Goal: Task Accomplishment & Management: Manage account settings

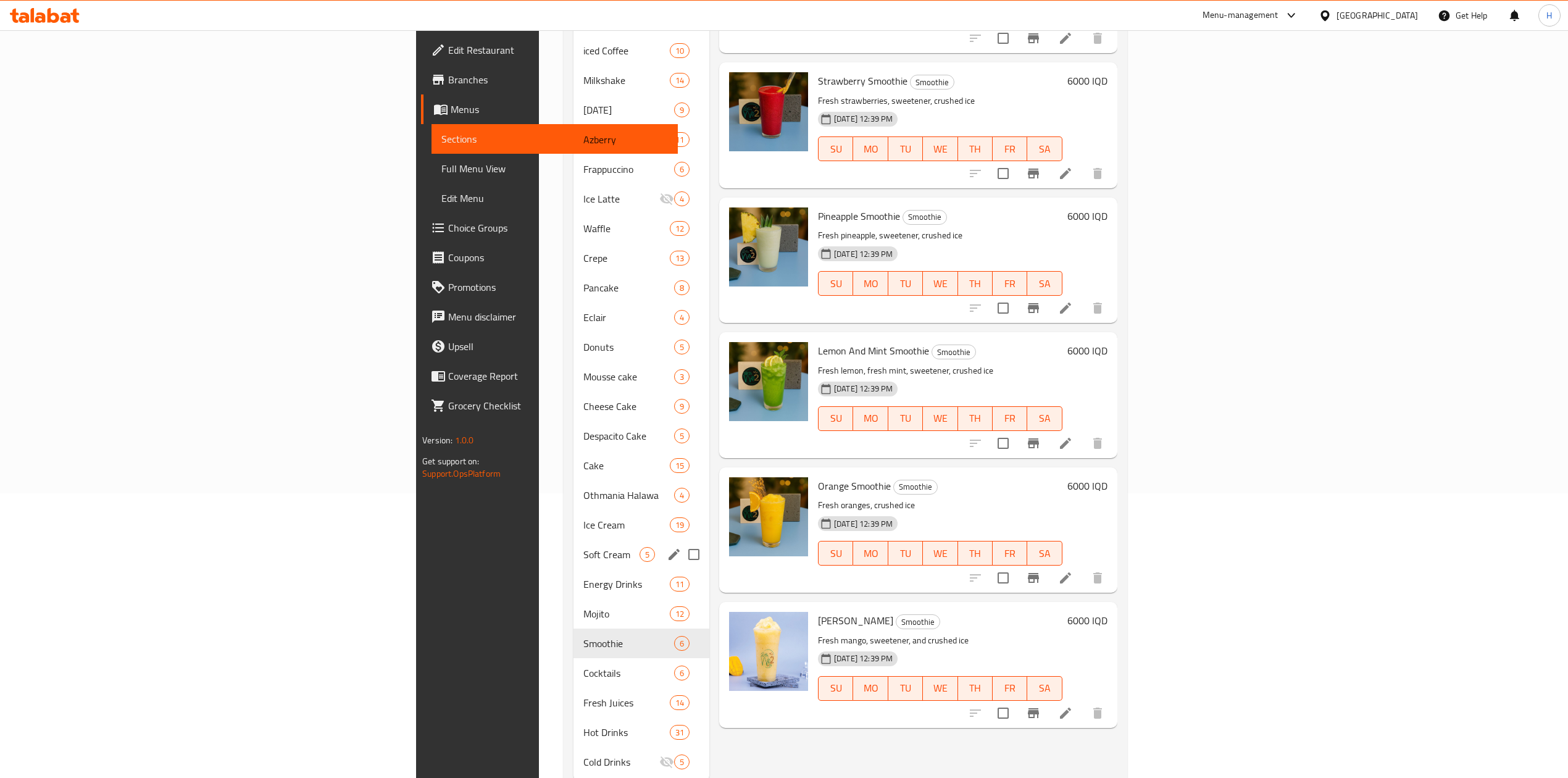
scroll to position [305, 0]
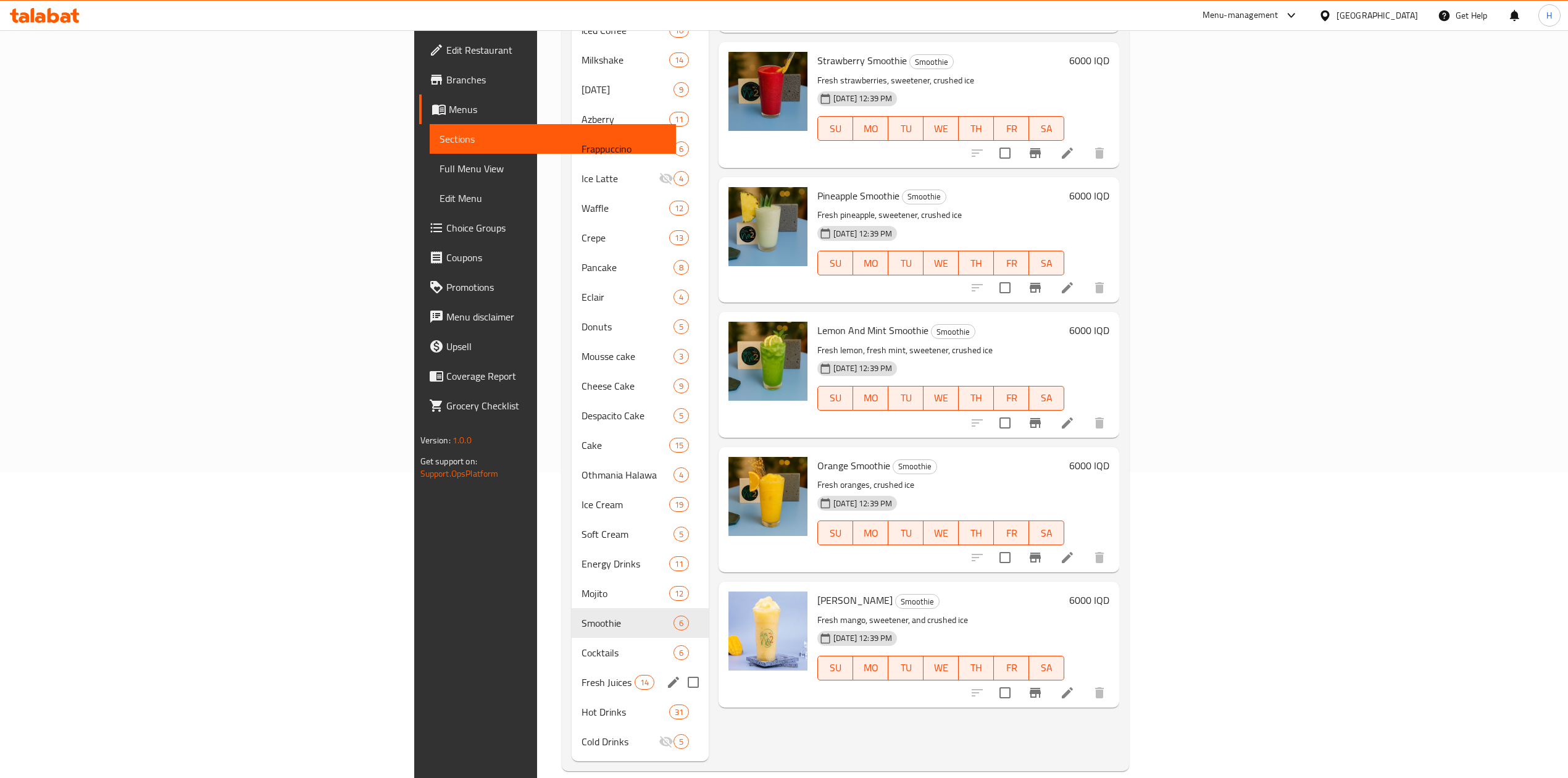
click at [572, 671] on div "Fresh Juices 14" at bounding box center [640, 682] width 137 height 30
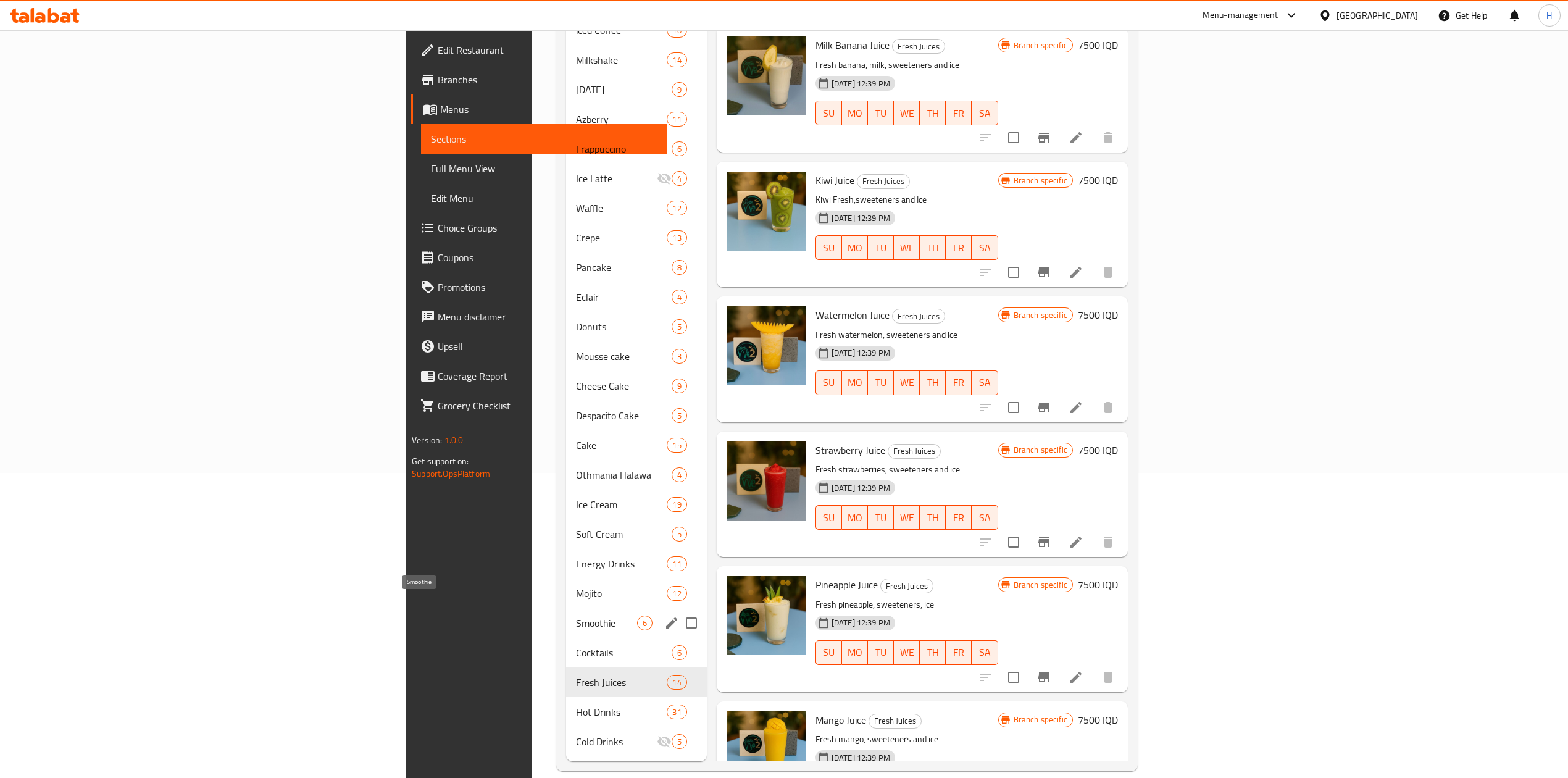
click at [576, 615] on span "Smoothie" at bounding box center [606, 623] width 61 height 15
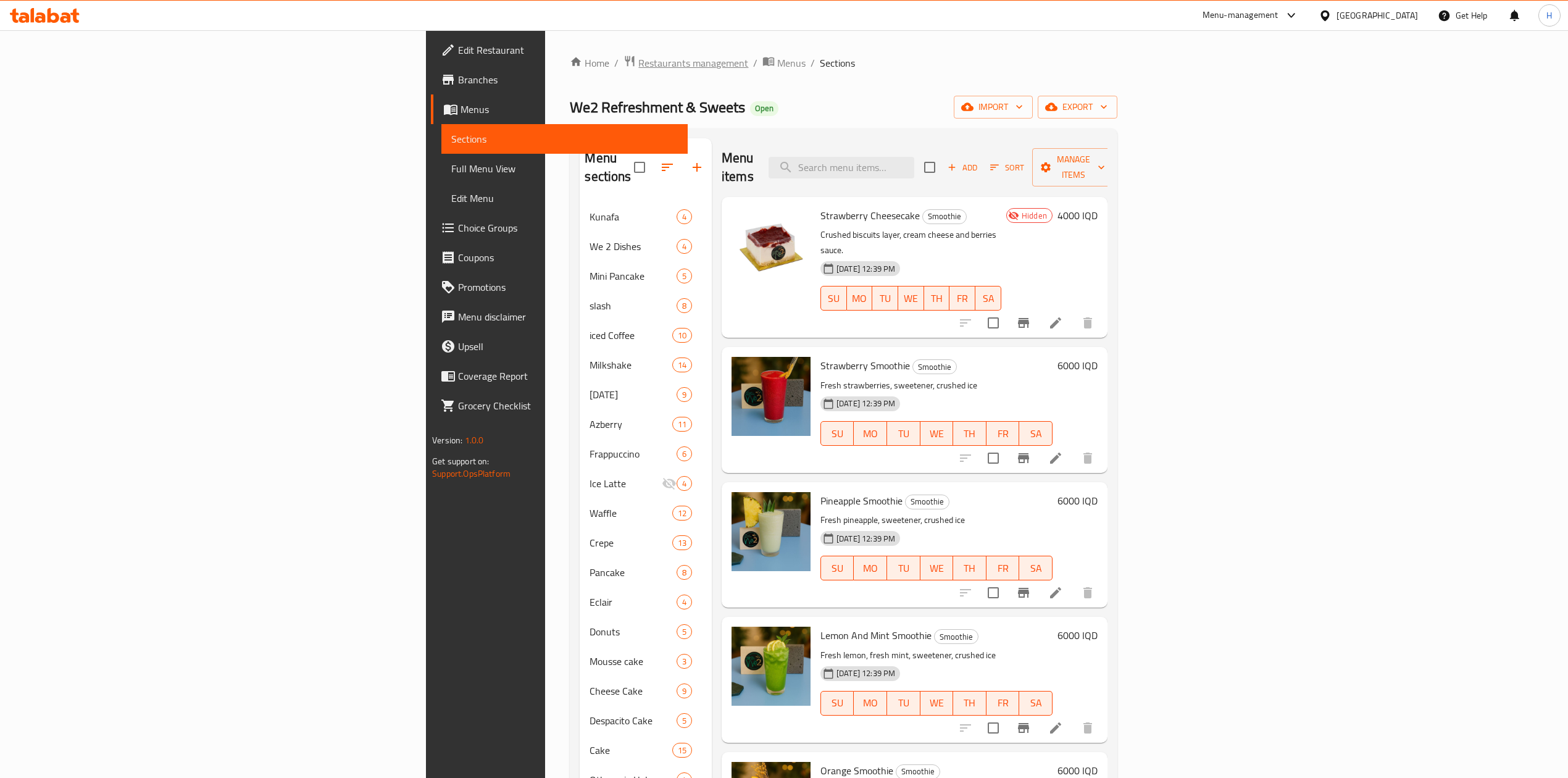
click at [638, 62] on span "Restaurants management" at bounding box center [692, 63] width 110 height 15
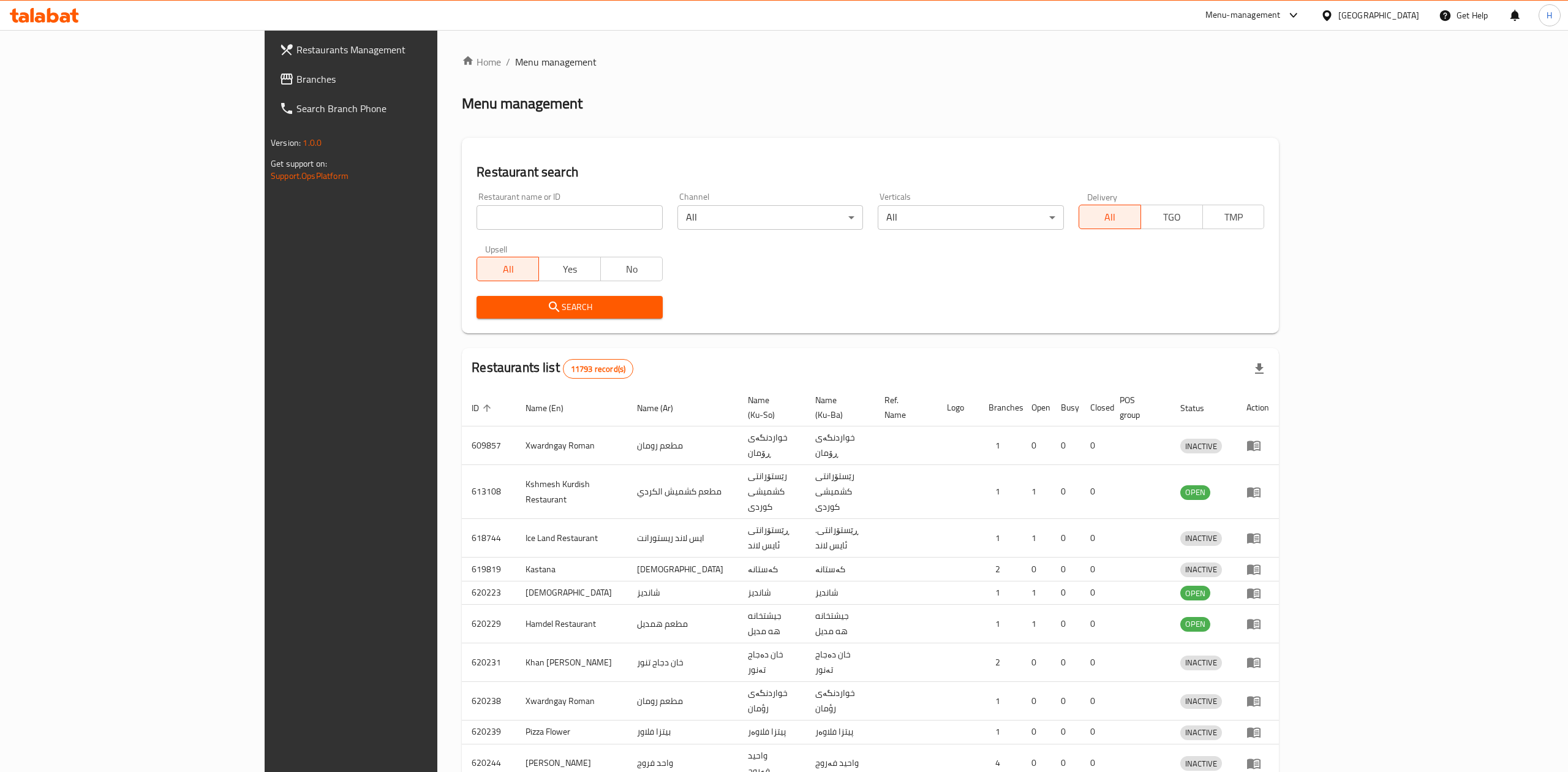
click at [392, 205] on div at bounding box center [784, 386] width 1568 height 772
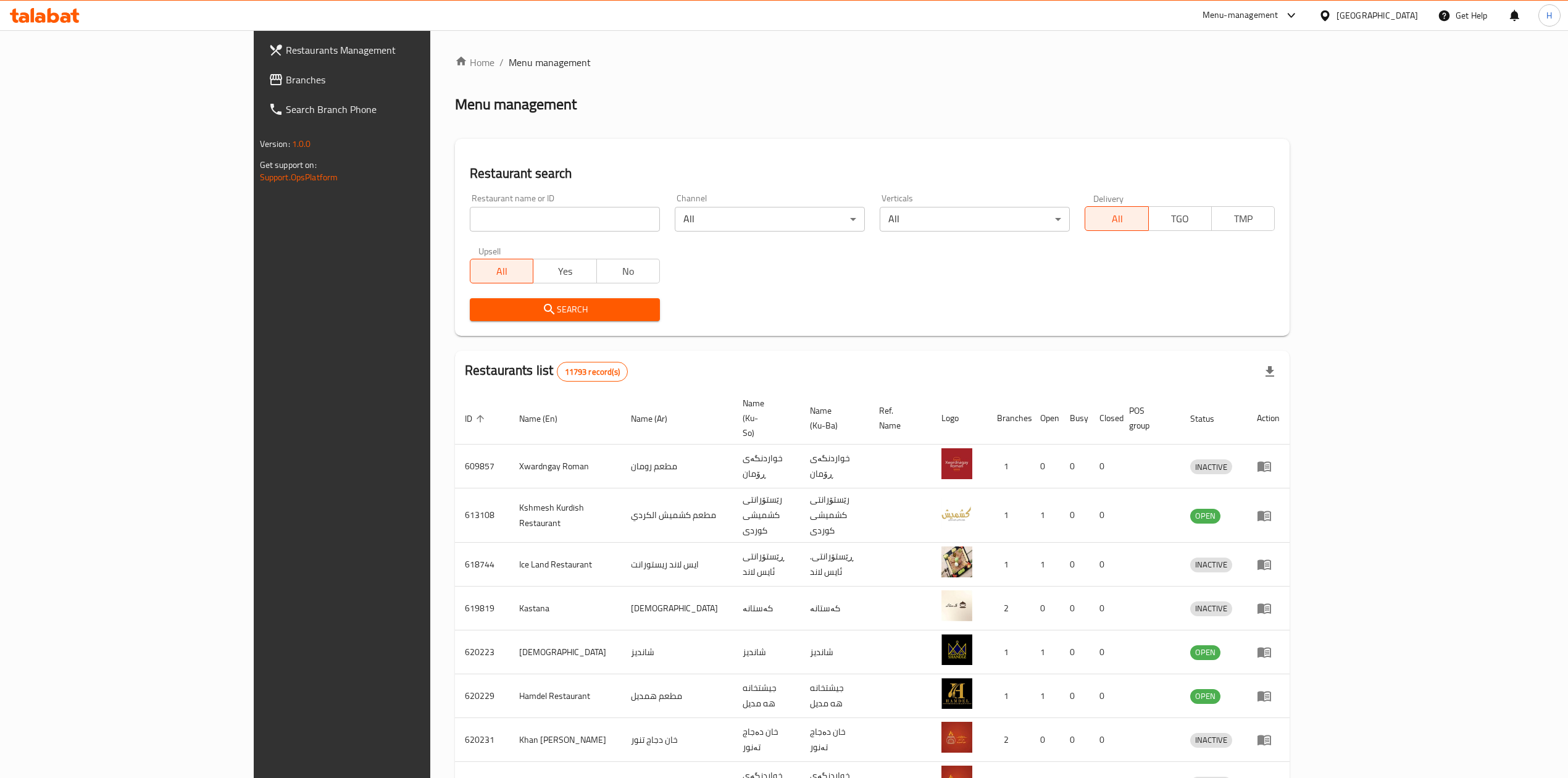
click at [470, 220] on input "search" at bounding box center [565, 219] width 190 height 25
paste input "658403"
type input "658403"
click button "Search" at bounding box center [565, 310] width 190 height 23
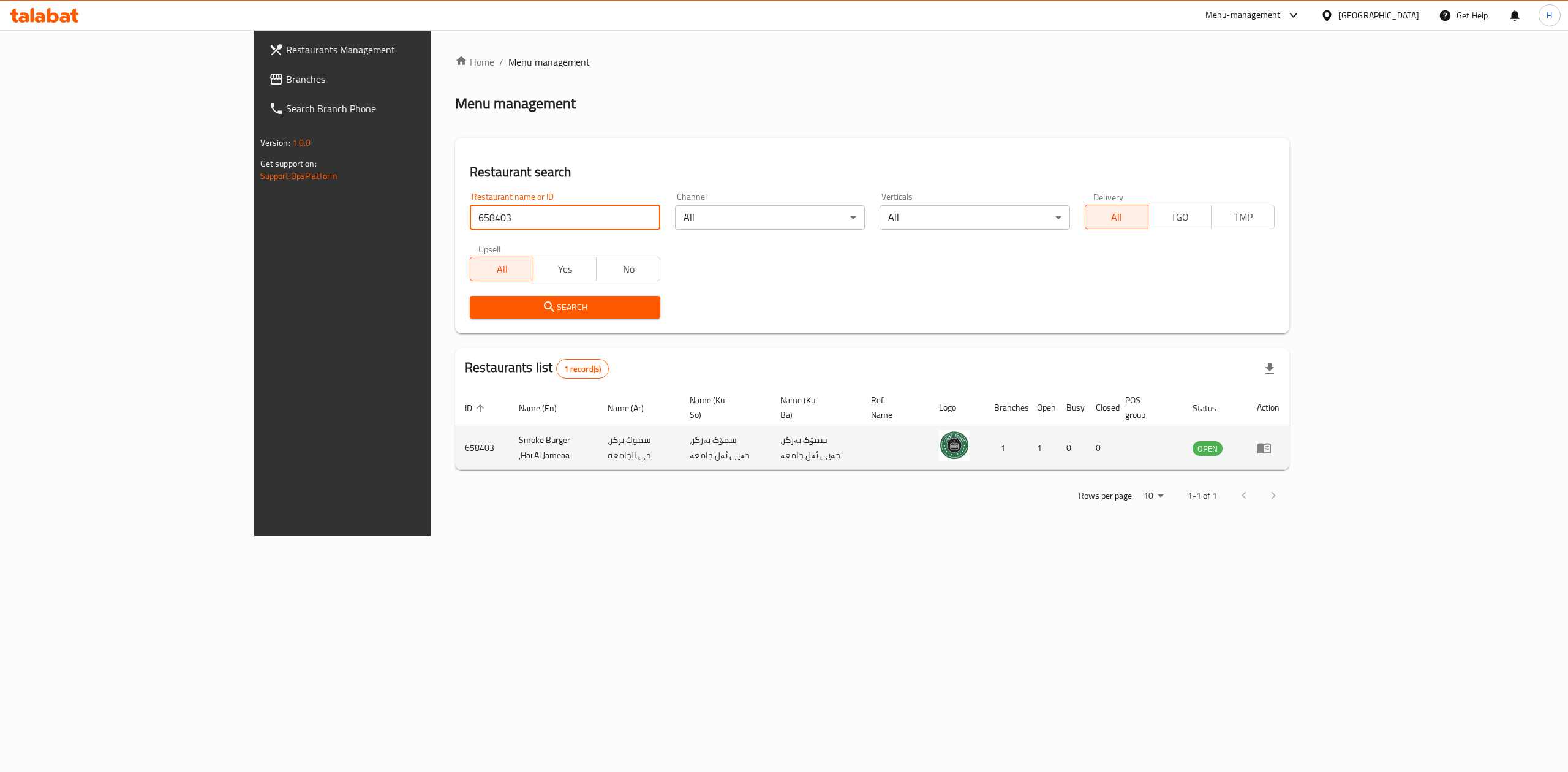
click at [1280, 440] on link "enhanced table" at bounding box center [1269, 447] width 22 height 15
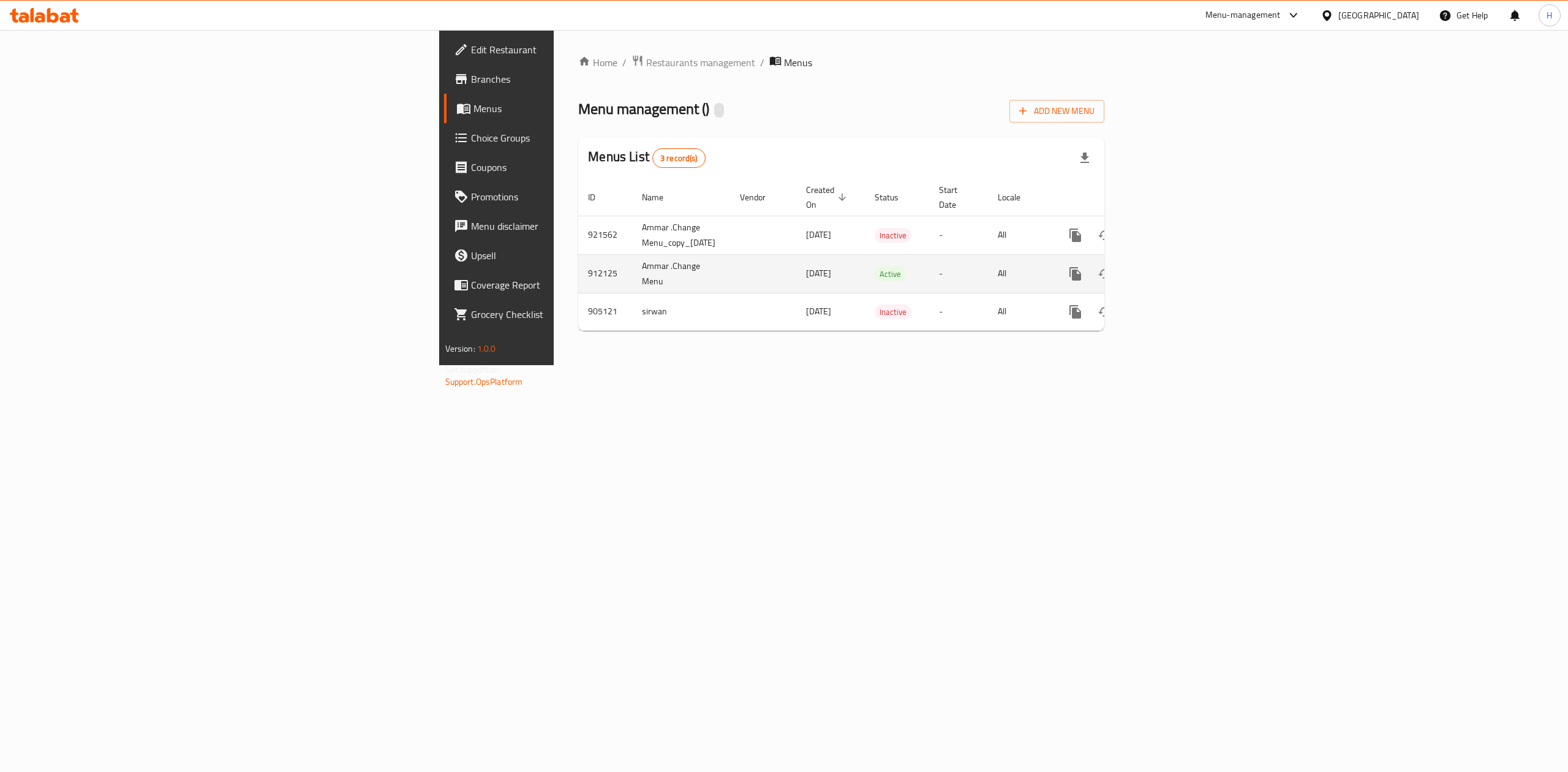
click at [1171, 266] on icon "enhanced table" at bounding box center [1163, 273] width 15 height 15
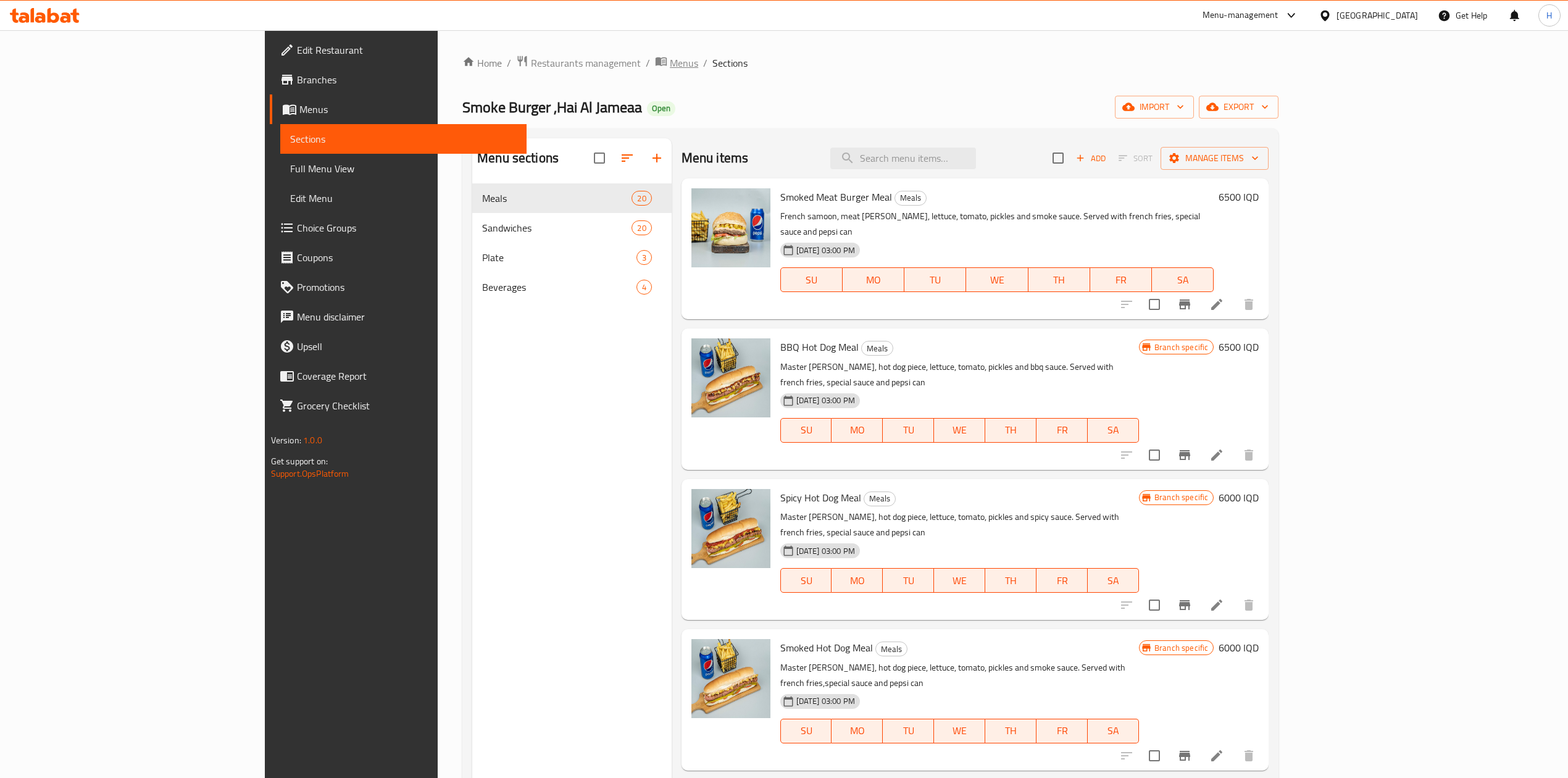
click at [670, 59] on span "Menus" at bounding box center [684, 63] width 28 height 15
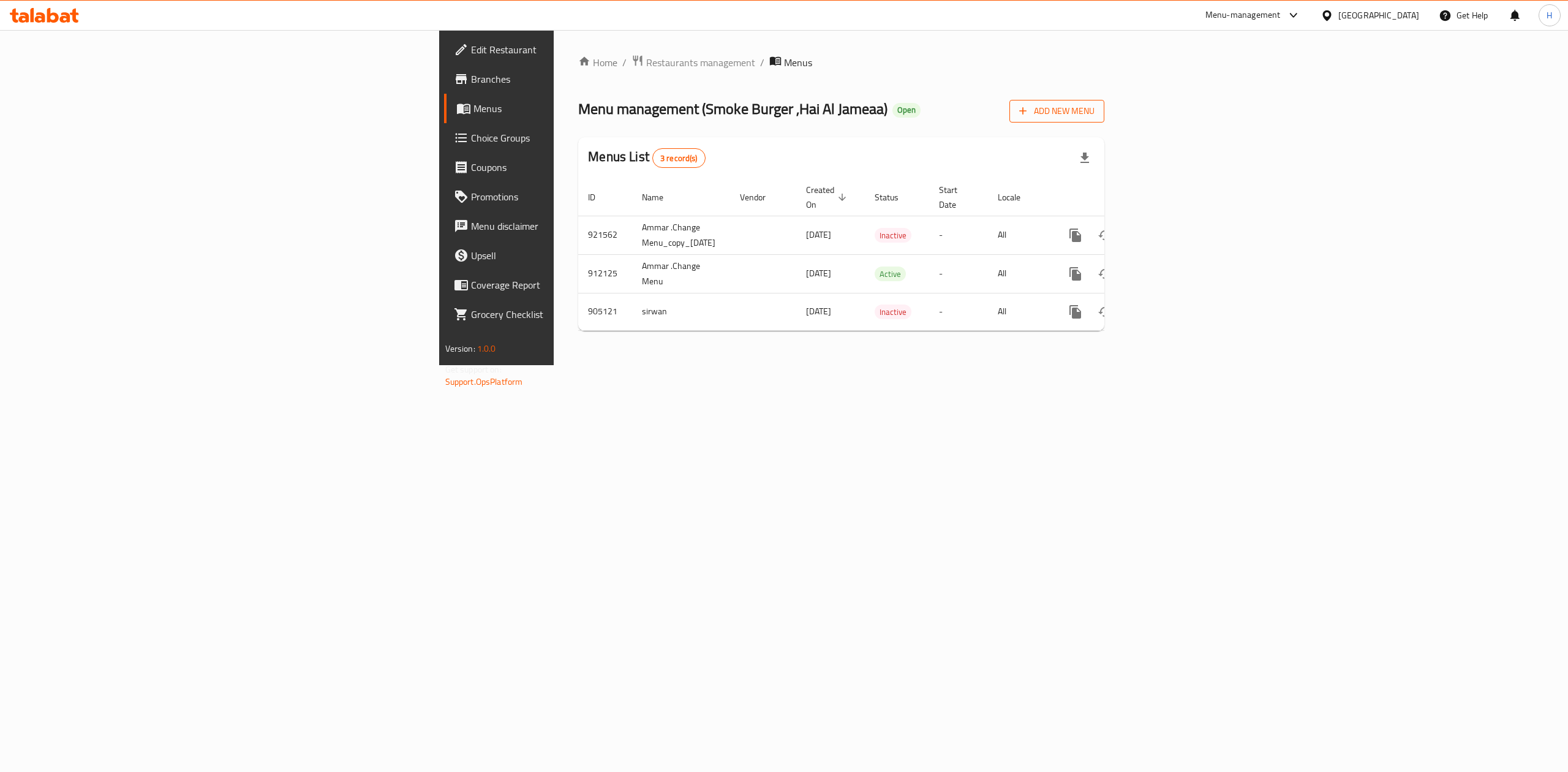
click at [1095, 110] on span "Add New Menu" at bounding box center [1057, 111] width 75 height 15
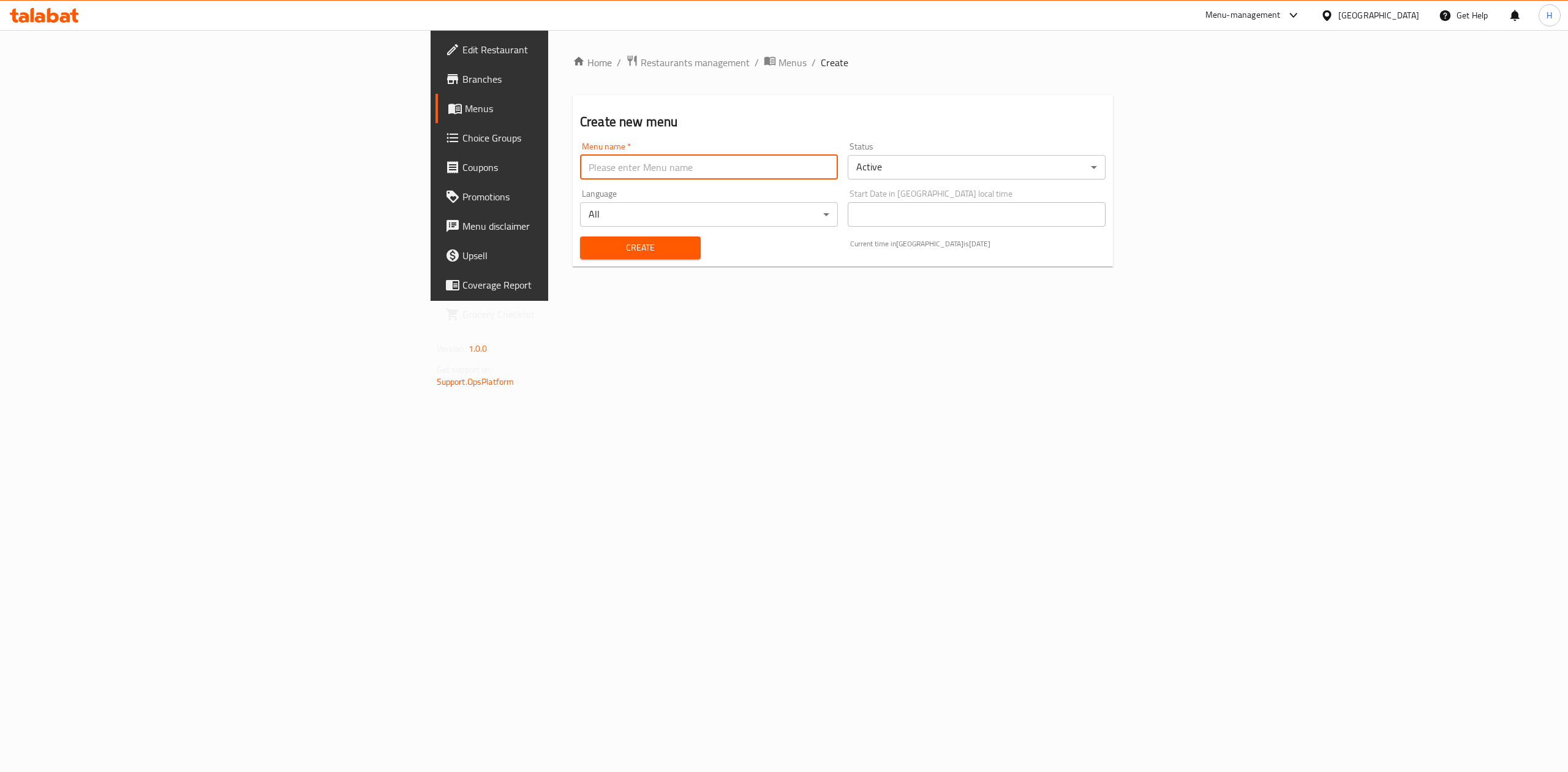
drag, startPoint x: 630, startPoint y: 160, endPoint x: 614, endPoint y: 175, distance: 21.9
click at [630, 160] on input "text" at bounding box center [709, 167] width 258 height 25
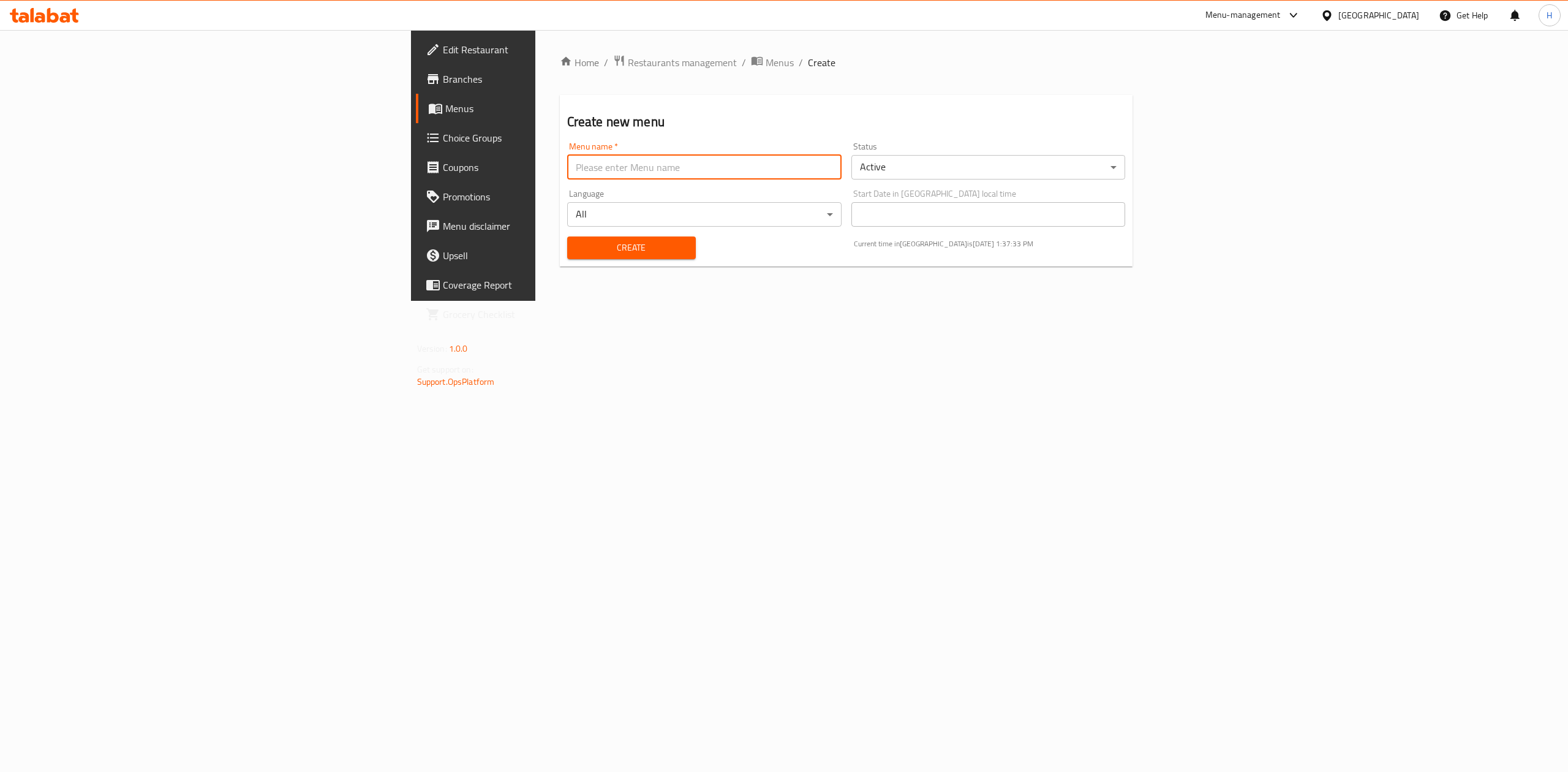
type input "Hadeer Menu t"
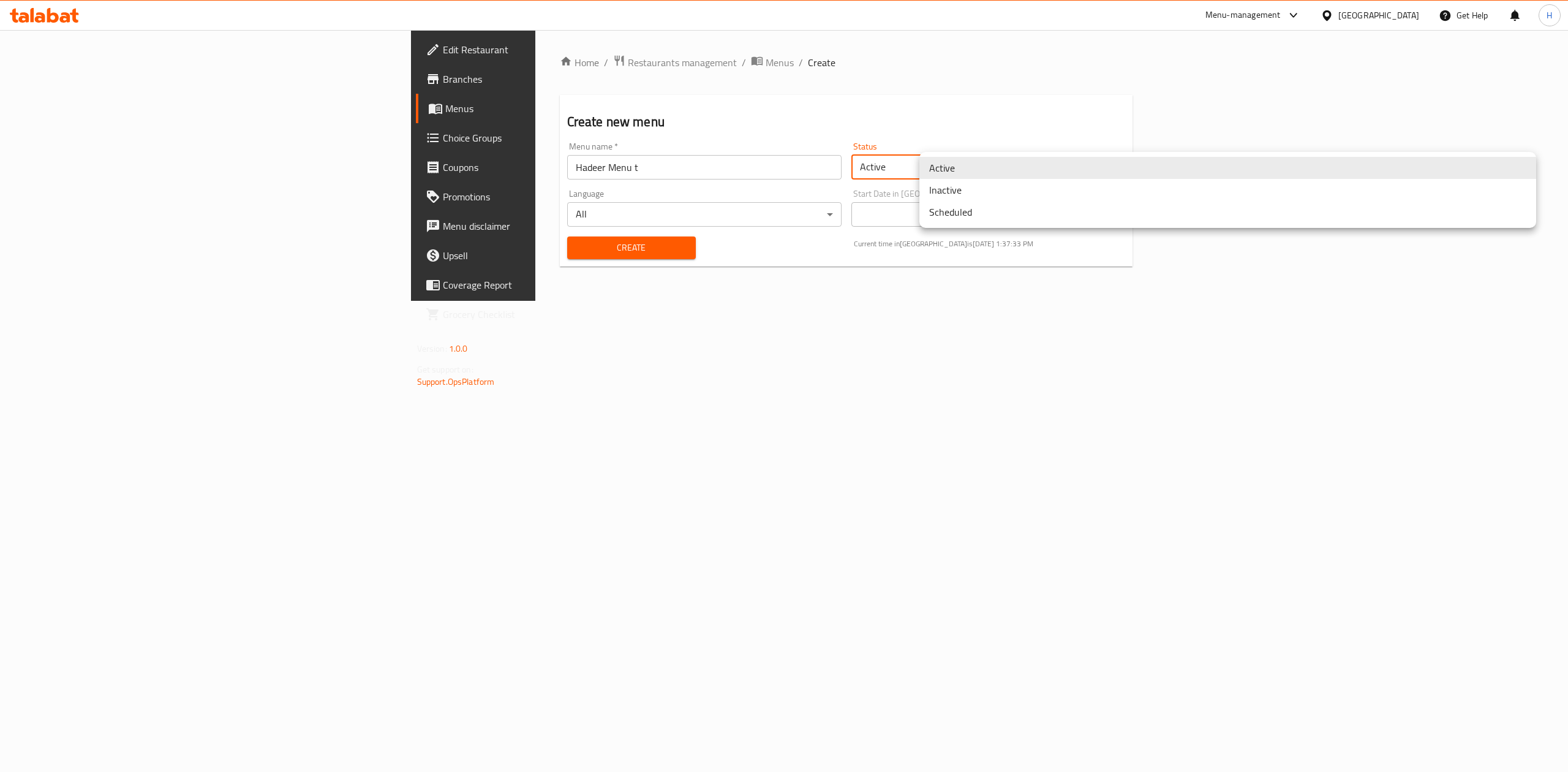
click at [1081, 175] on body "​ Menu-management [GEOGRAPHIC_DATA] Get Help H Edit Restaurant Branches Menus C…" at bounding box center [784, 401] width 1568 height 742
click at [1003, 196] on li "Inactive" at bounding box center [1228, 189] width 617 height 22
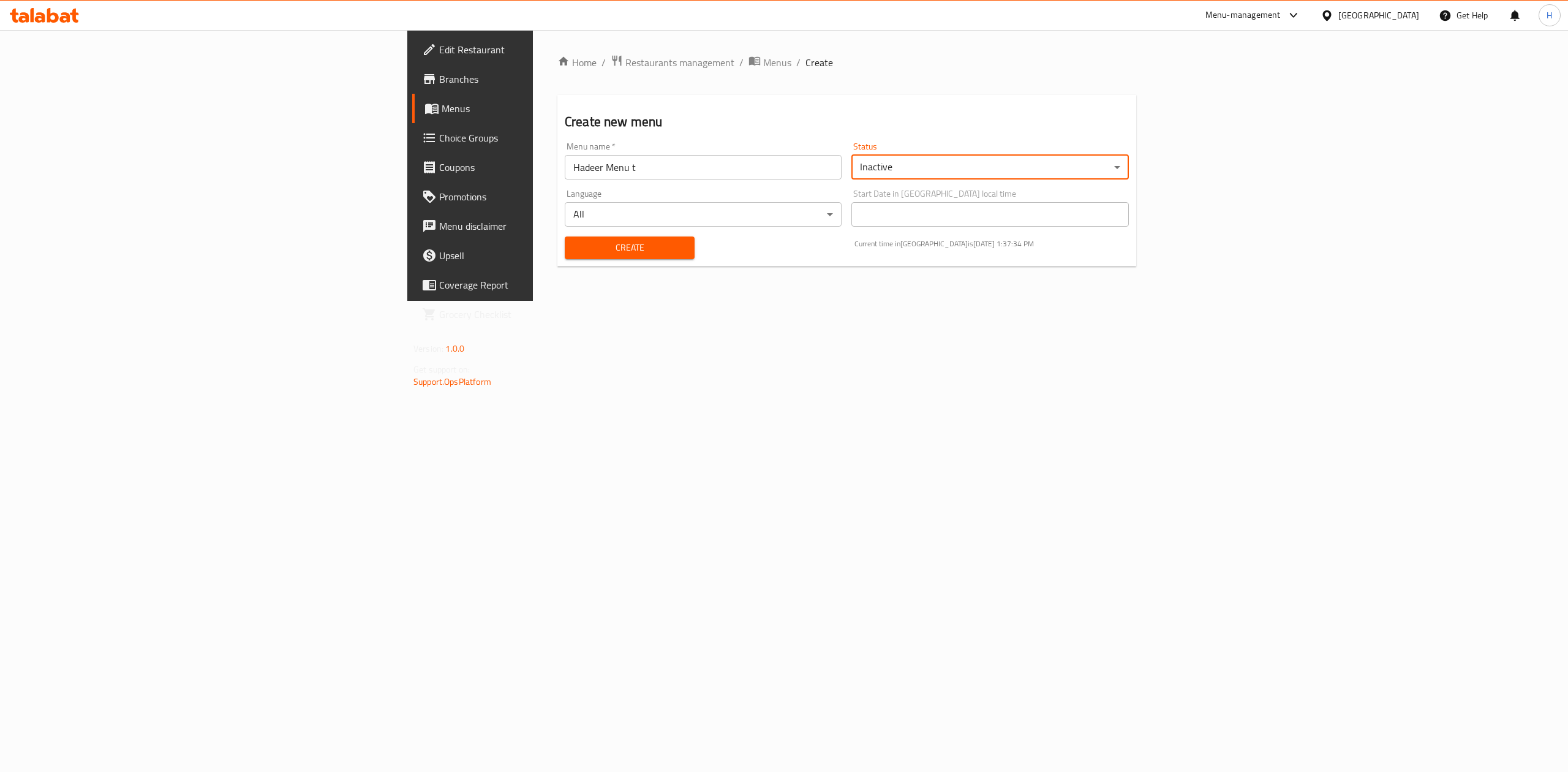
click at [565, 259] on button "Create" at bounding box center [629, 248] width 130 height 22
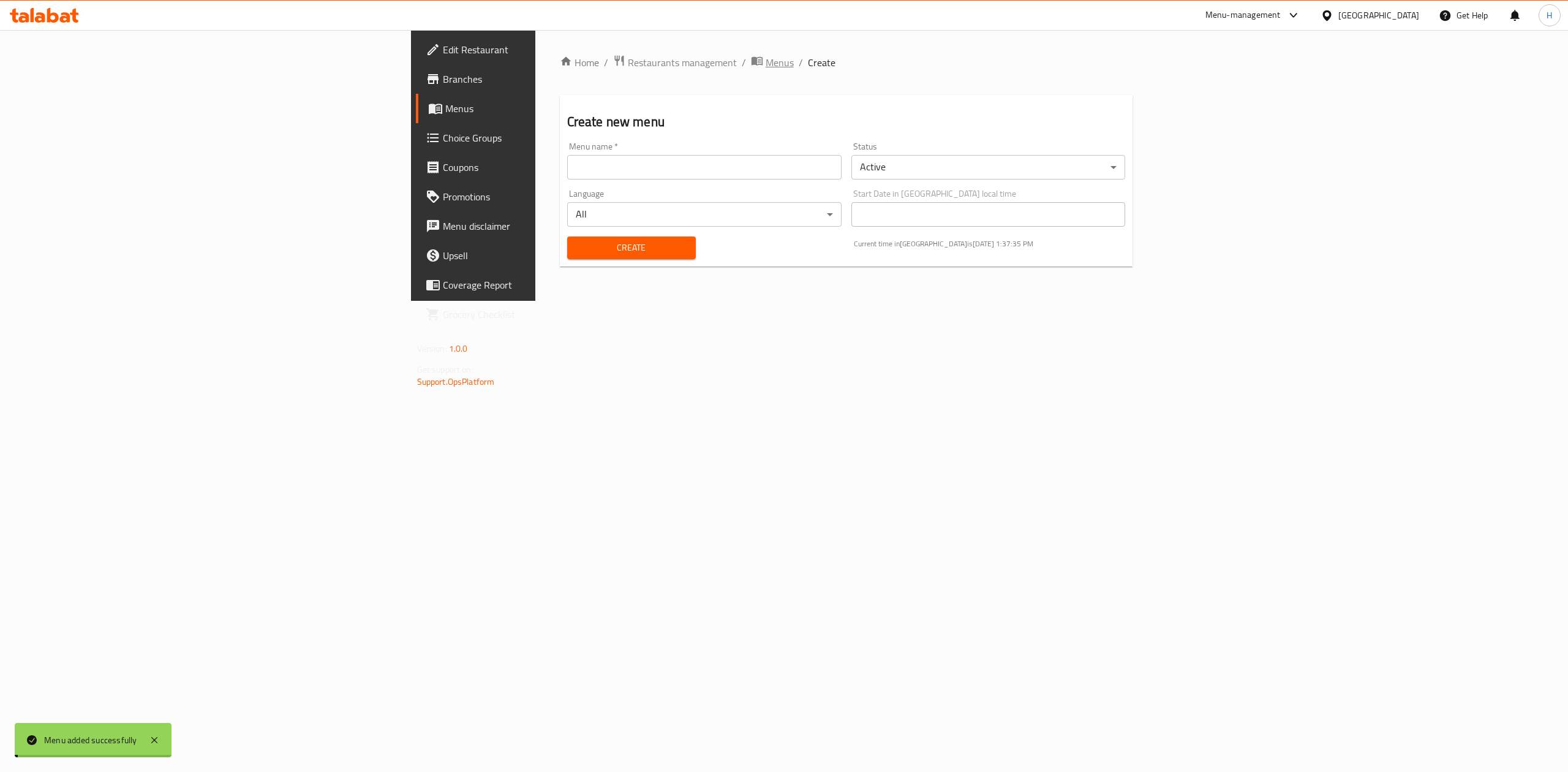
click at [766, 62] on span "Menus" at bounding box center [780, 62] width 28 height 15
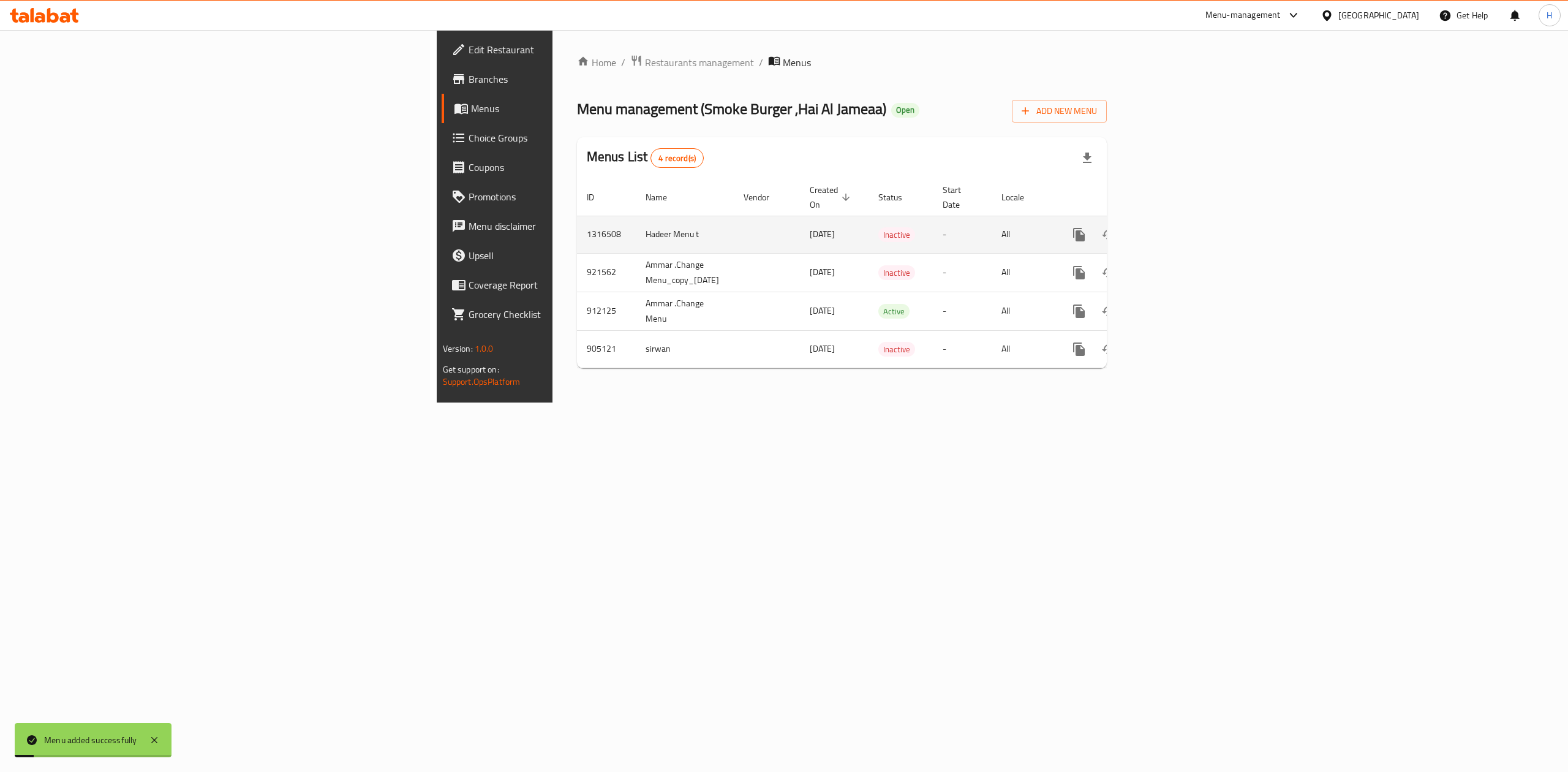
click at [1182, 220] on link "enhanced table" at bounding box center [1168, 235] width 29 height 29
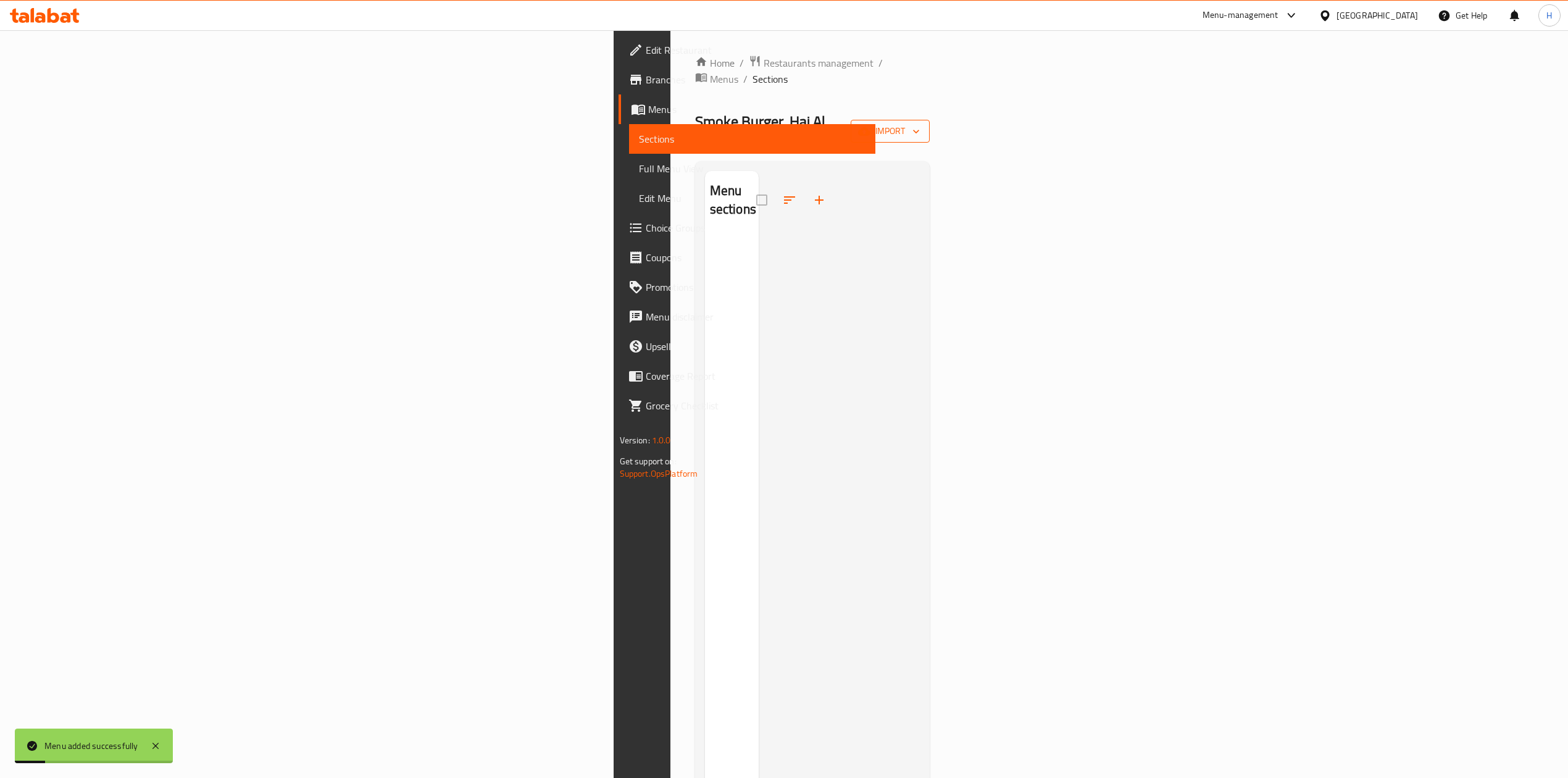
click at [930, 119] on button "import" at bounding box center [890, 131] width 79 height 23
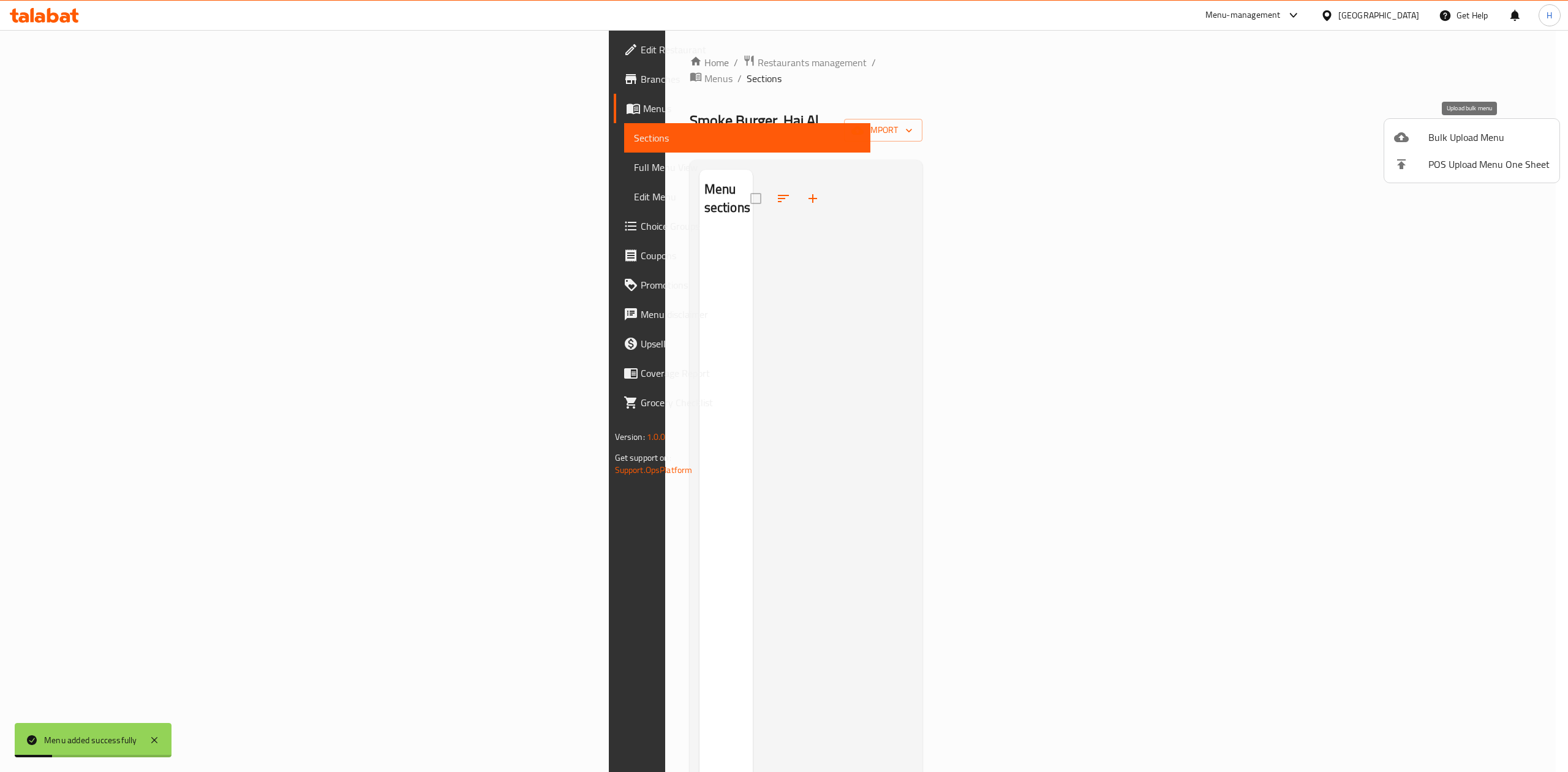
click at [1425, 133] on div at bounding box center [1411, 137] width 34 height 15
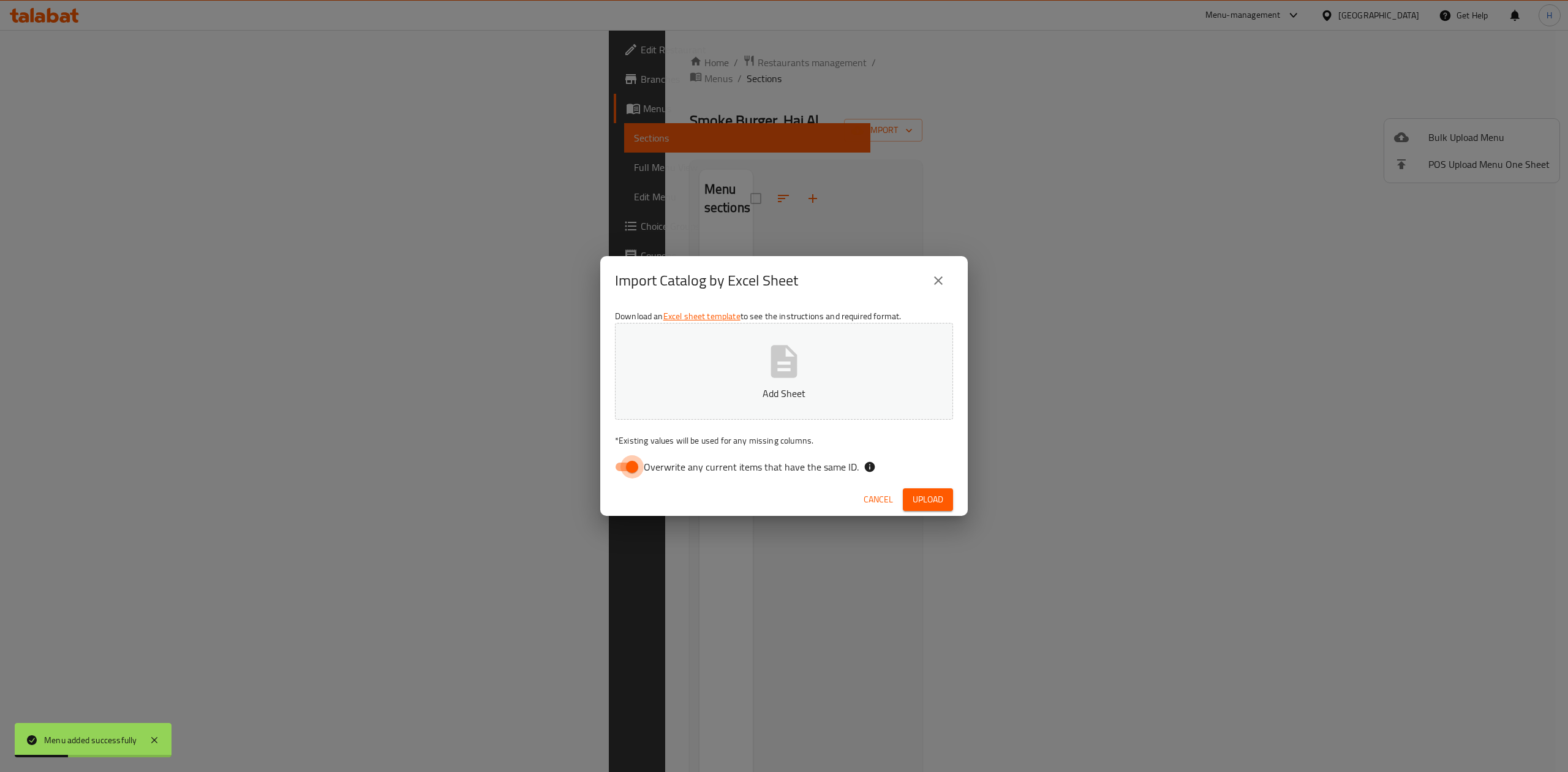
drag, startPoint x: 626, startPoint y: 466, endPoint x: 642, endPoint y: 451, distance: 21.9
click at [628, 463] on input "Overwrite any current items that have the same ID." at bounding box center [633, 466] width 70 height 23
checkbox input "false"
click at [741, 372] on button "Add Sheet" at bounding box center [784, 371] width 338 height 97
click at [938, 494] on span "Upload" at bounding box center [928, 499] width 31 height 15
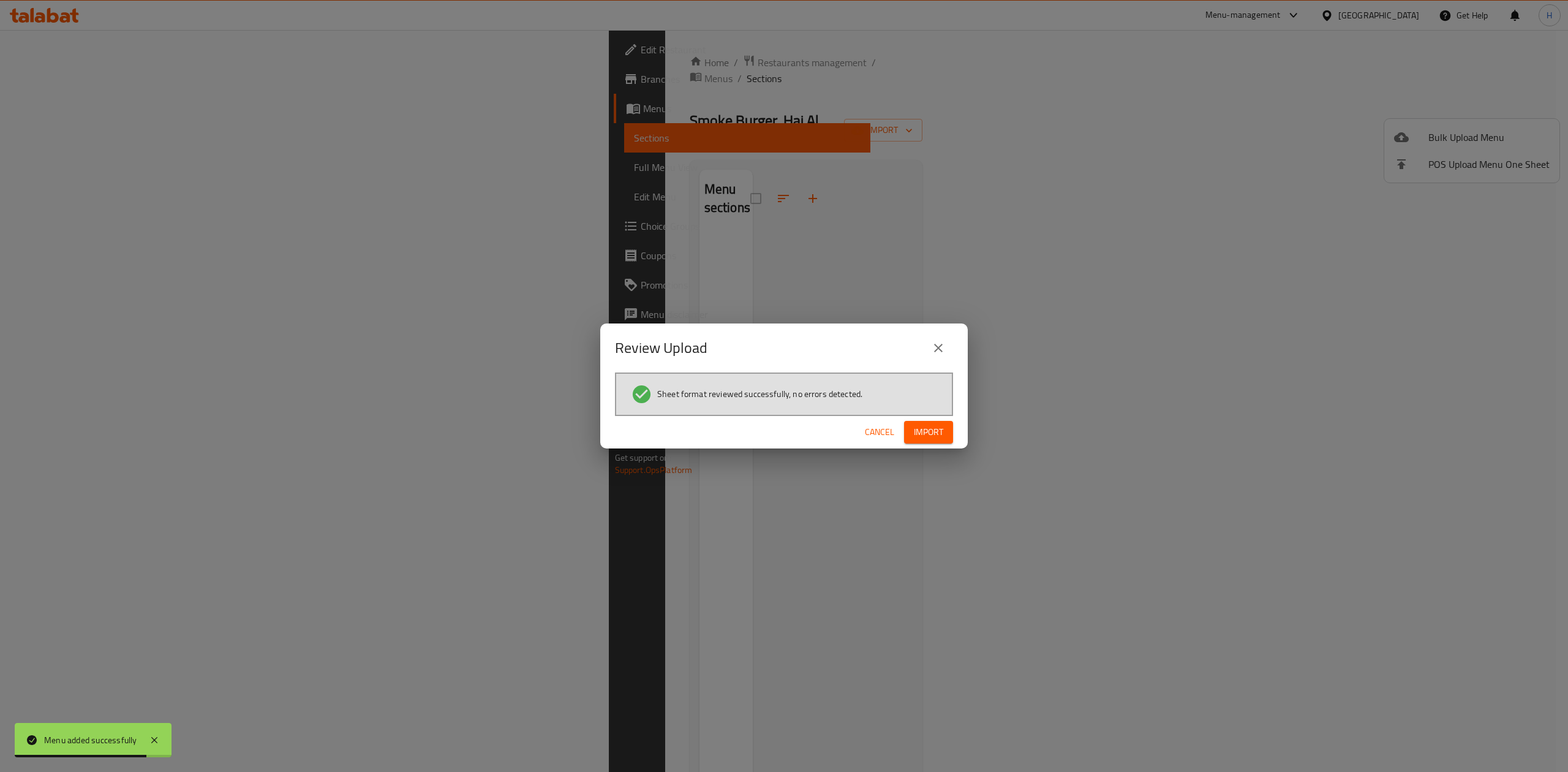
click at [928, 434] on span "Import" at bounding box center [928, 432] width 29 height 15
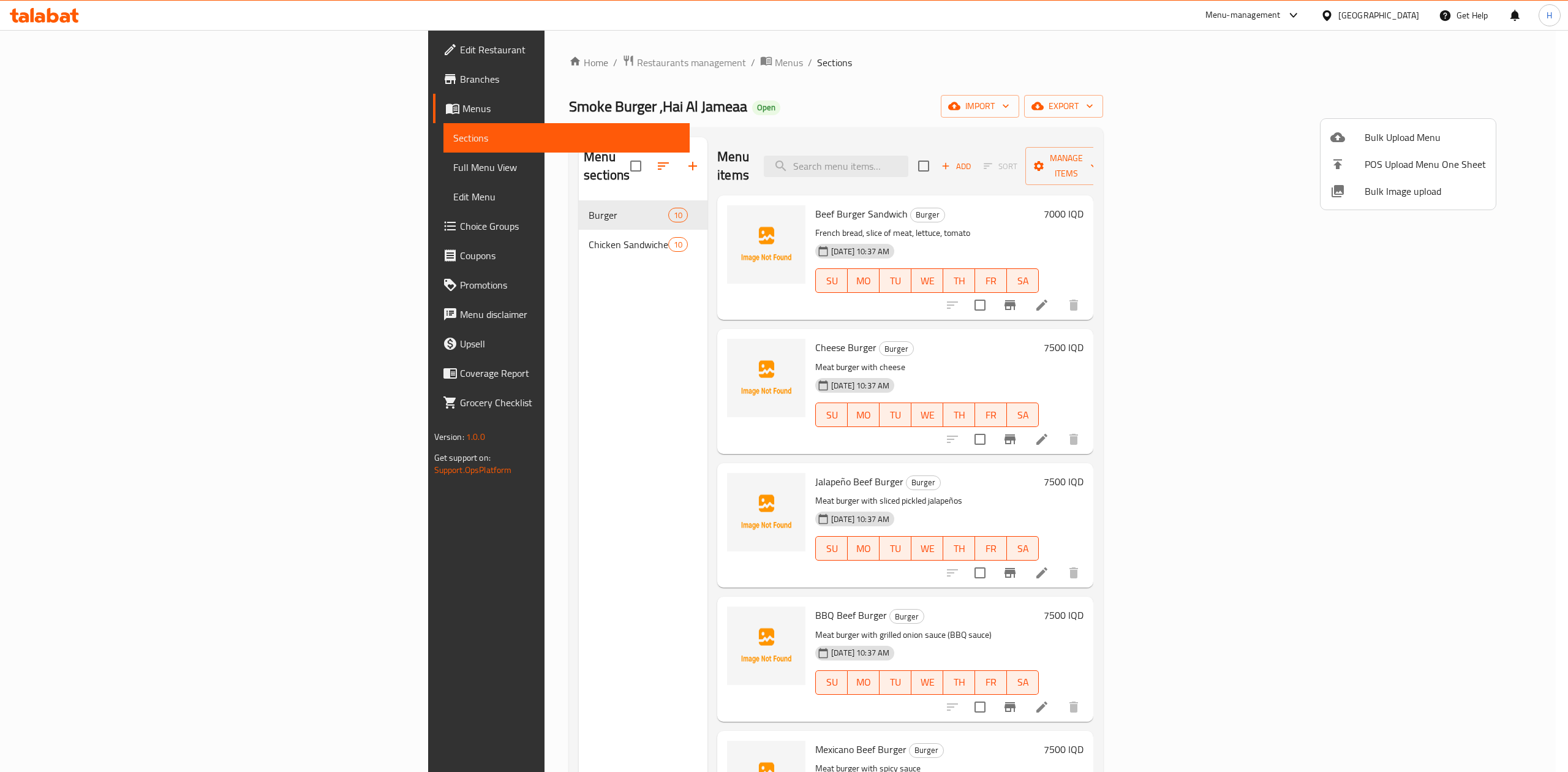
click at [439, 231] on div at bounding box center [784, 386] width 1568 height 772
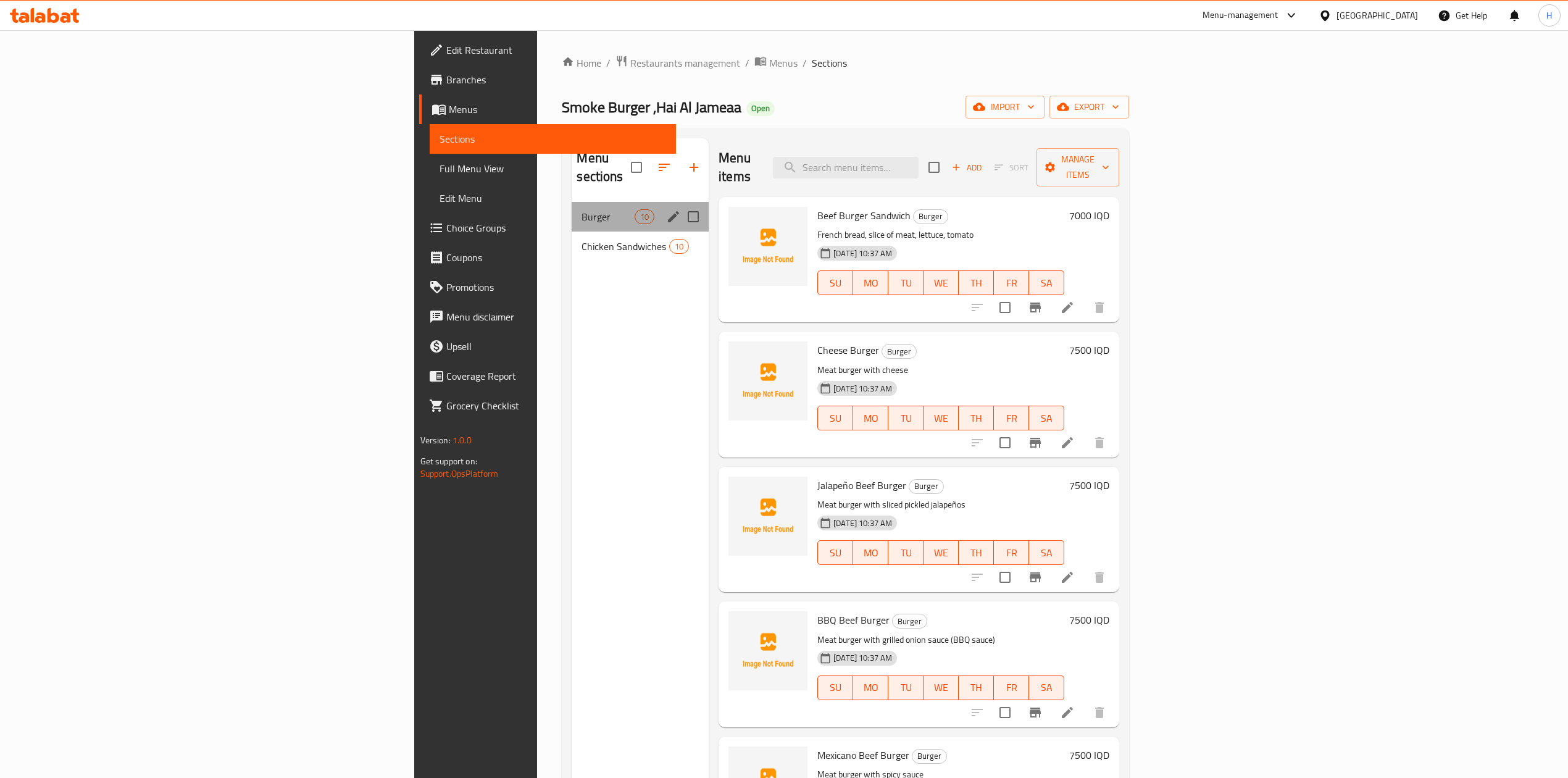
click at [572, 208] on div "Burger 10" at bounding box center [640, 217] width 137 height 30
click at [572, 215] on div "Burger 10 Chicken Sandwiches 10" at bounding box center [640, 232] width 137 height 59
click at [572, 232] on div "Chicken Sandwiches 10" at bounding box center [640, 247] width 137 height 30
click at [582, 209] on span "Burger" at bounding box center [608, 216] width 52 height 15
click at [572, 236] on div "Chicken Sandwiches 10" at bounding box center [640, 247] width 137 height 30
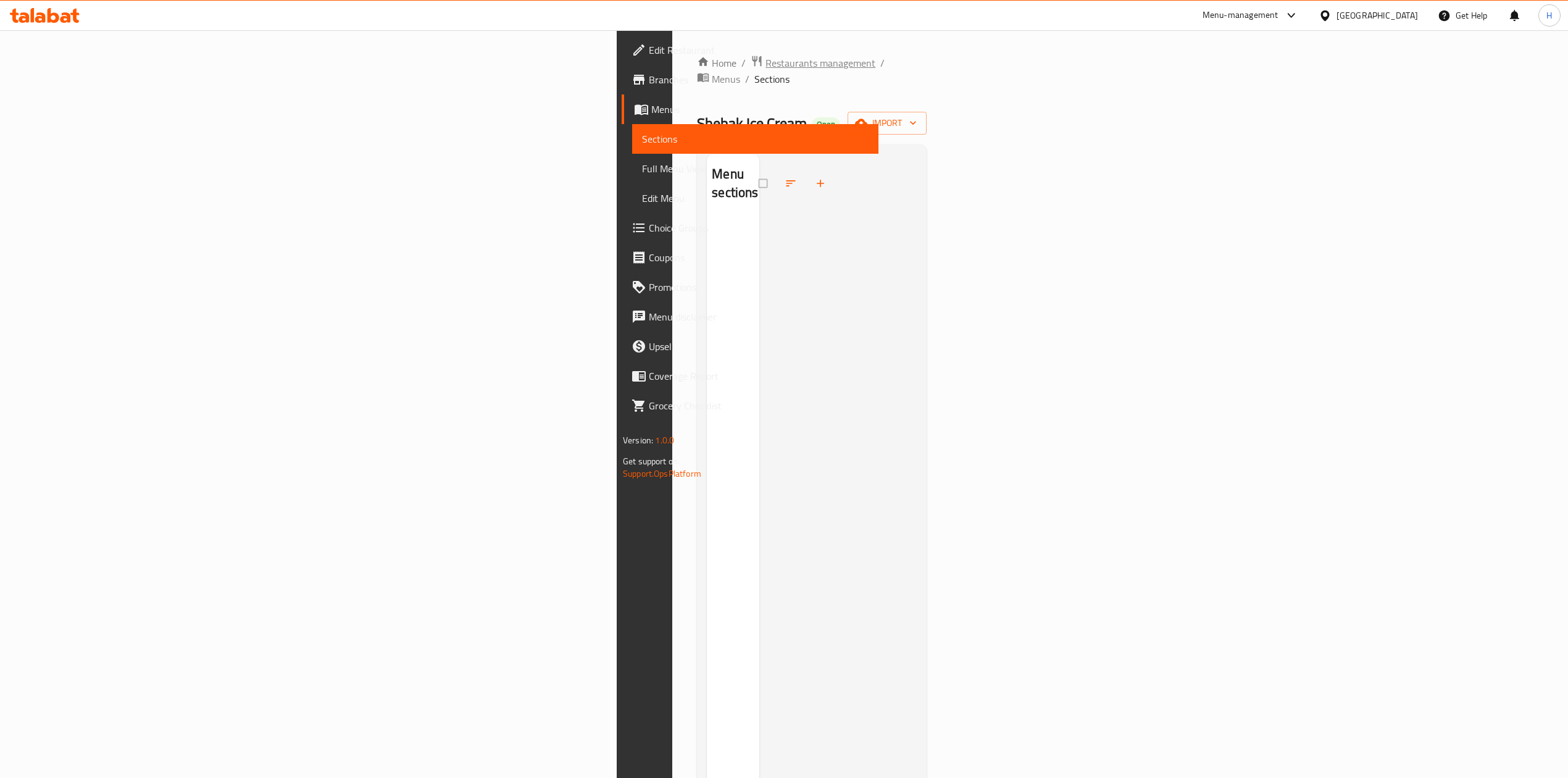
click at [765, 61] on span "Restaurants management" at bounding box center [820, 63] width 110 height 15
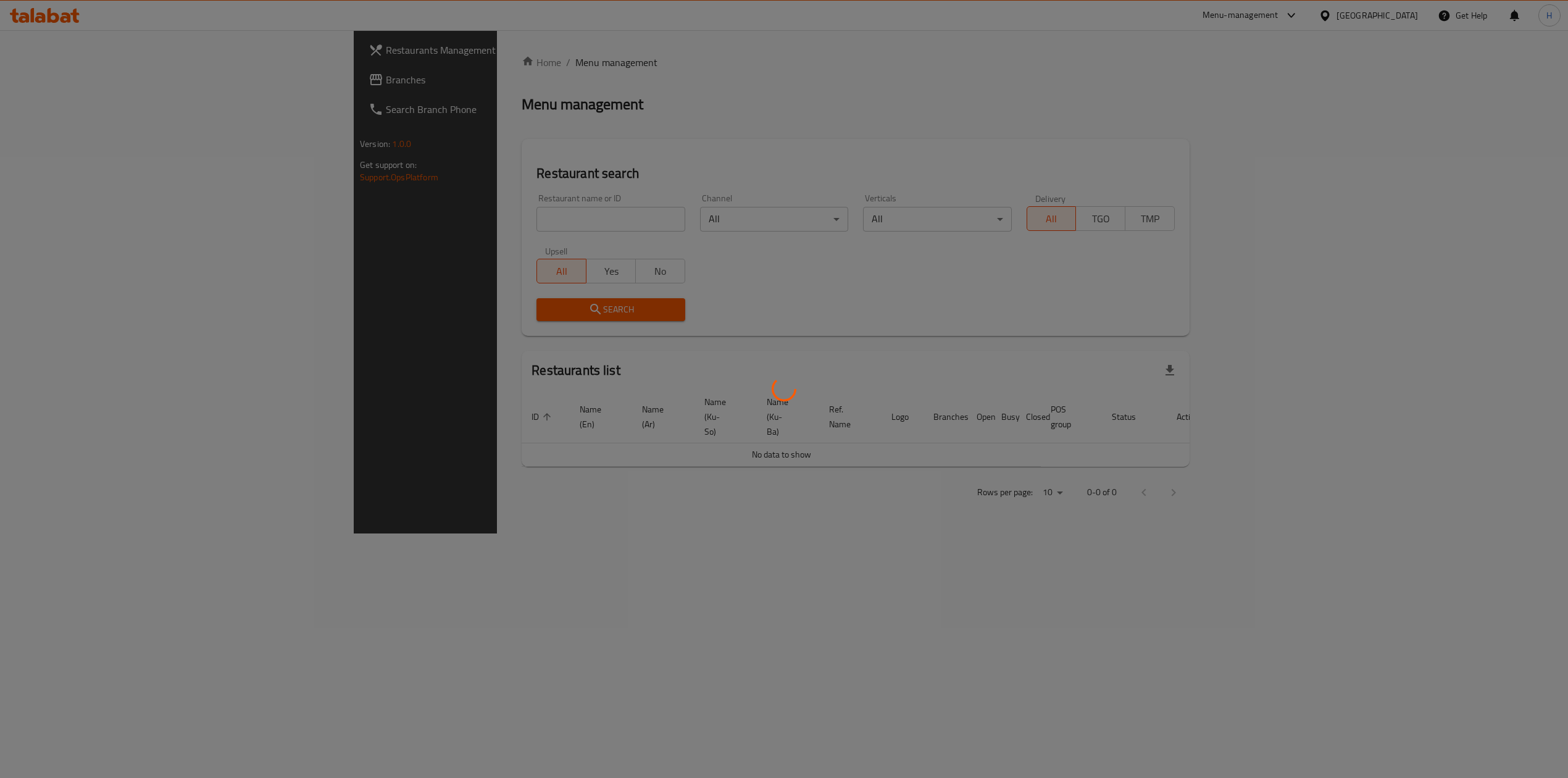
click at [396, 226] on div at bounding box center [784, 389] width 1568 height 778
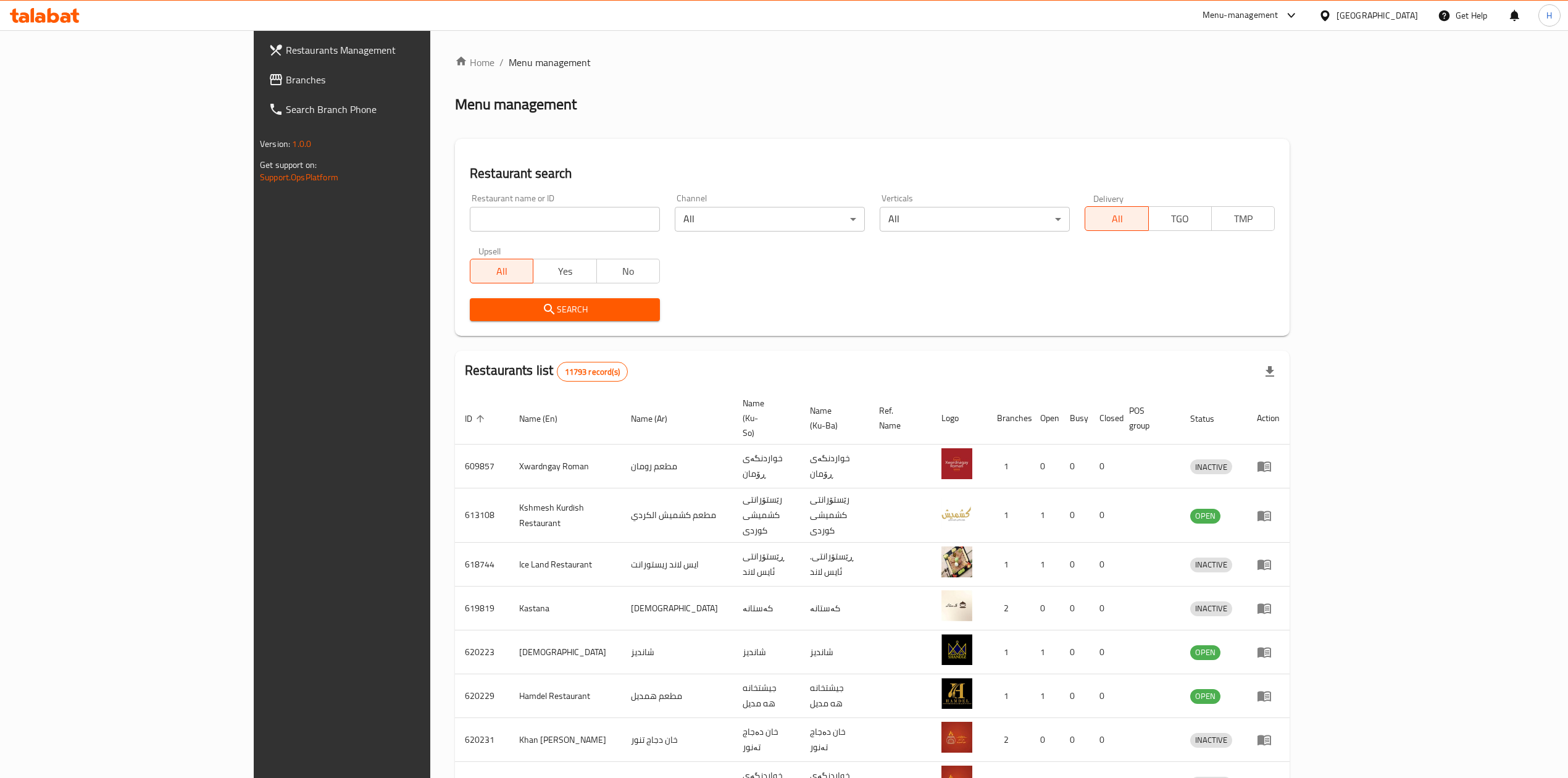
click at [470, 223] on input "search" at bounding box center [565, 219] width 190 height 25
paste input "https://portal.talabat.com/iq/p/menu-management#/restaurants/658403/menus/13165…"
type input "https://portal.talabat.com/iq/p/menu-management#/restaurants/658403/menus/13165…"
click button "Search" at bounding box center [565, 310] width 190 height 23
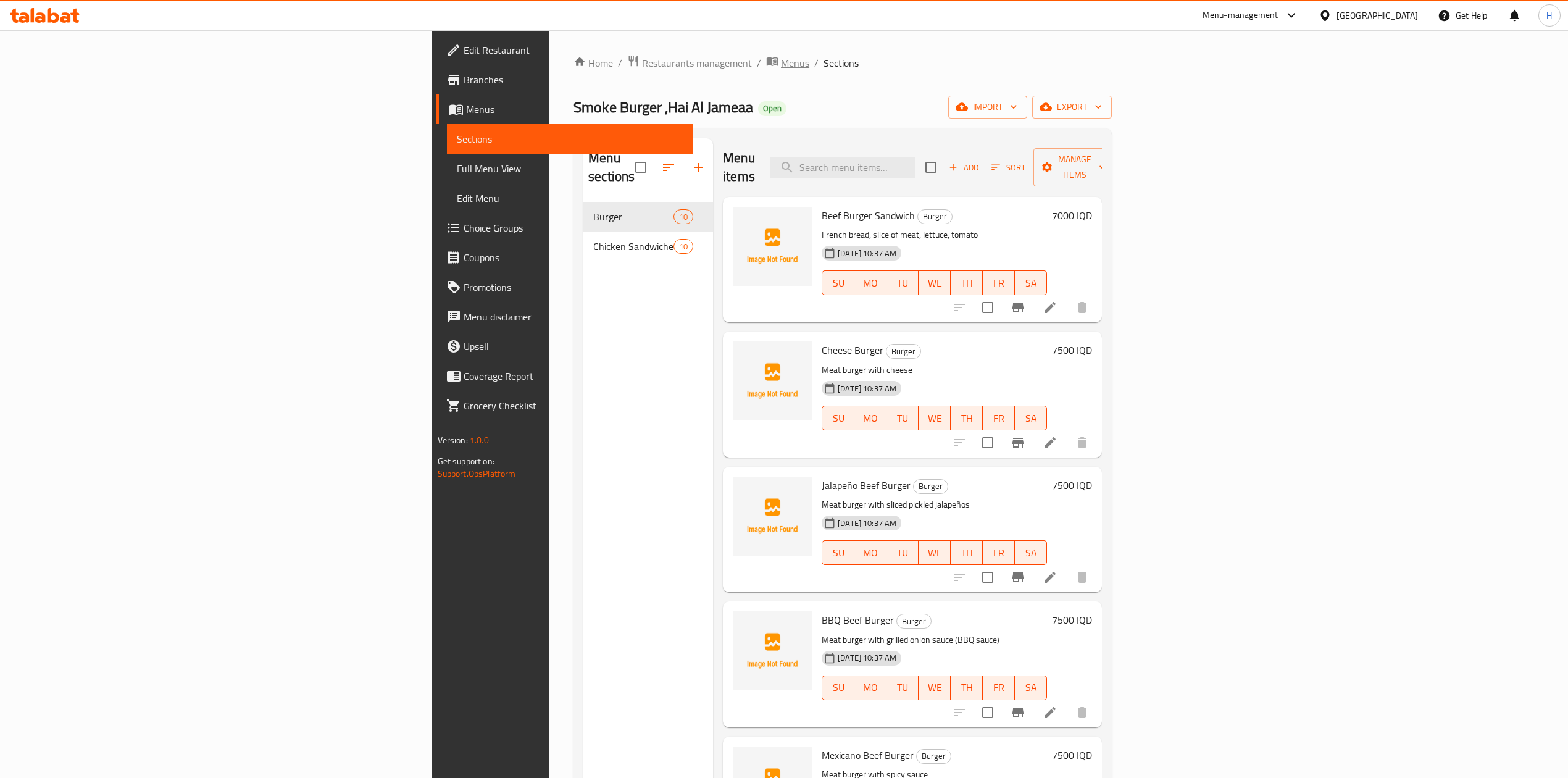
click at [781, 65] on span "Menus" at bounding box center [795, 63] width 28 height 15
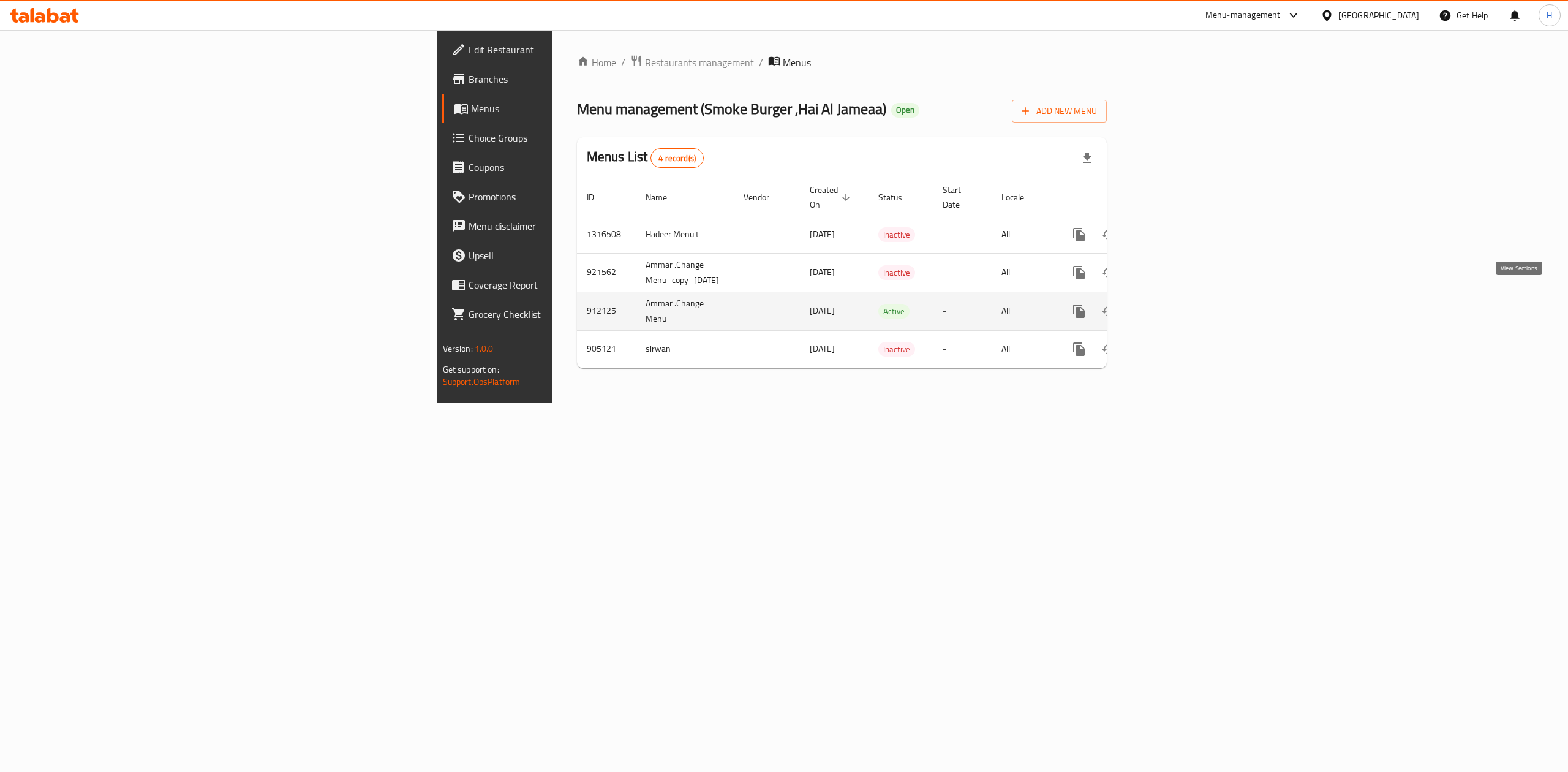
click at [1175, 304] on icon "enhanced table" at bounding box center [1168, 311] width 15 height 15
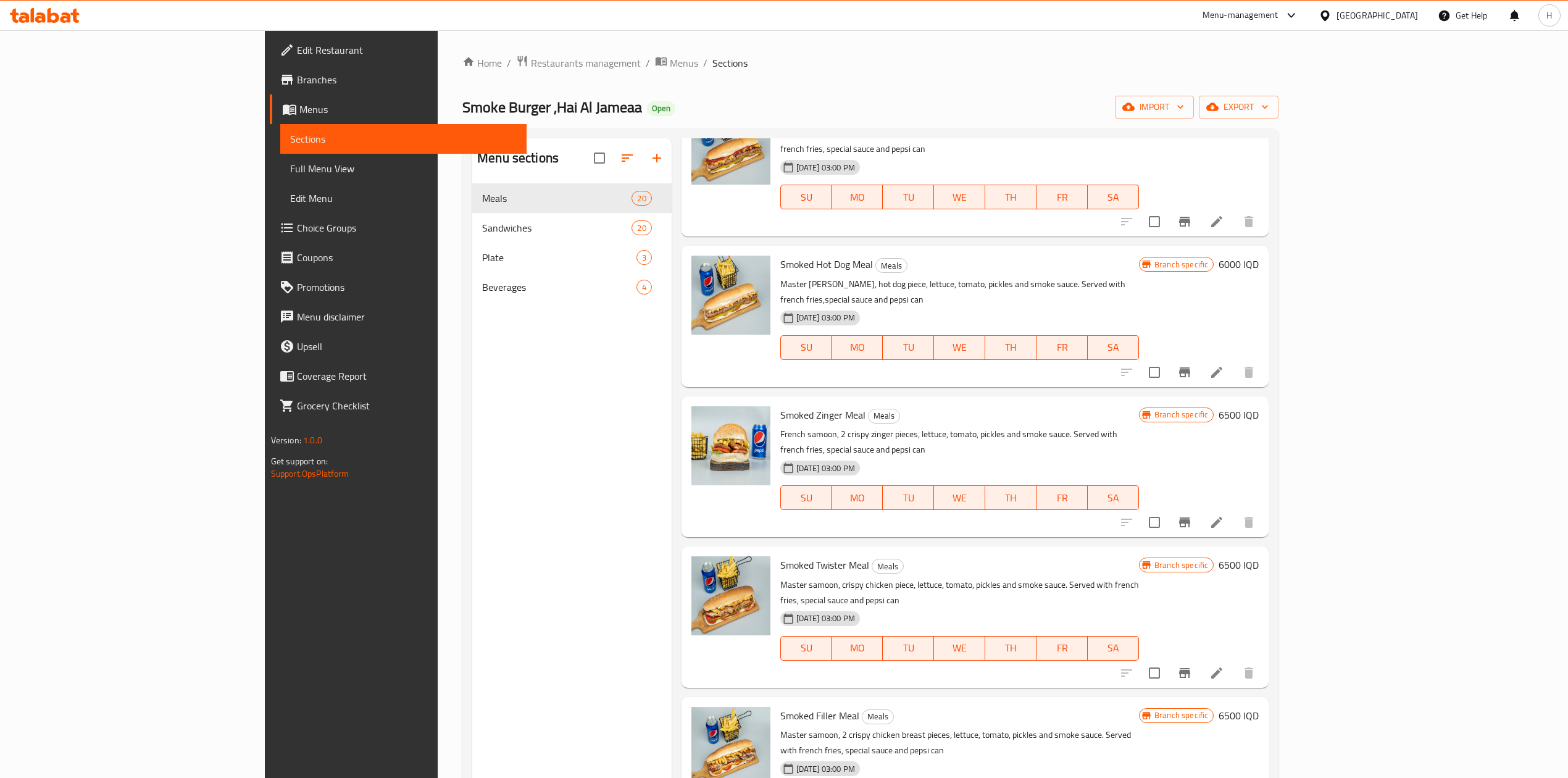
scroll to position [494, 0]
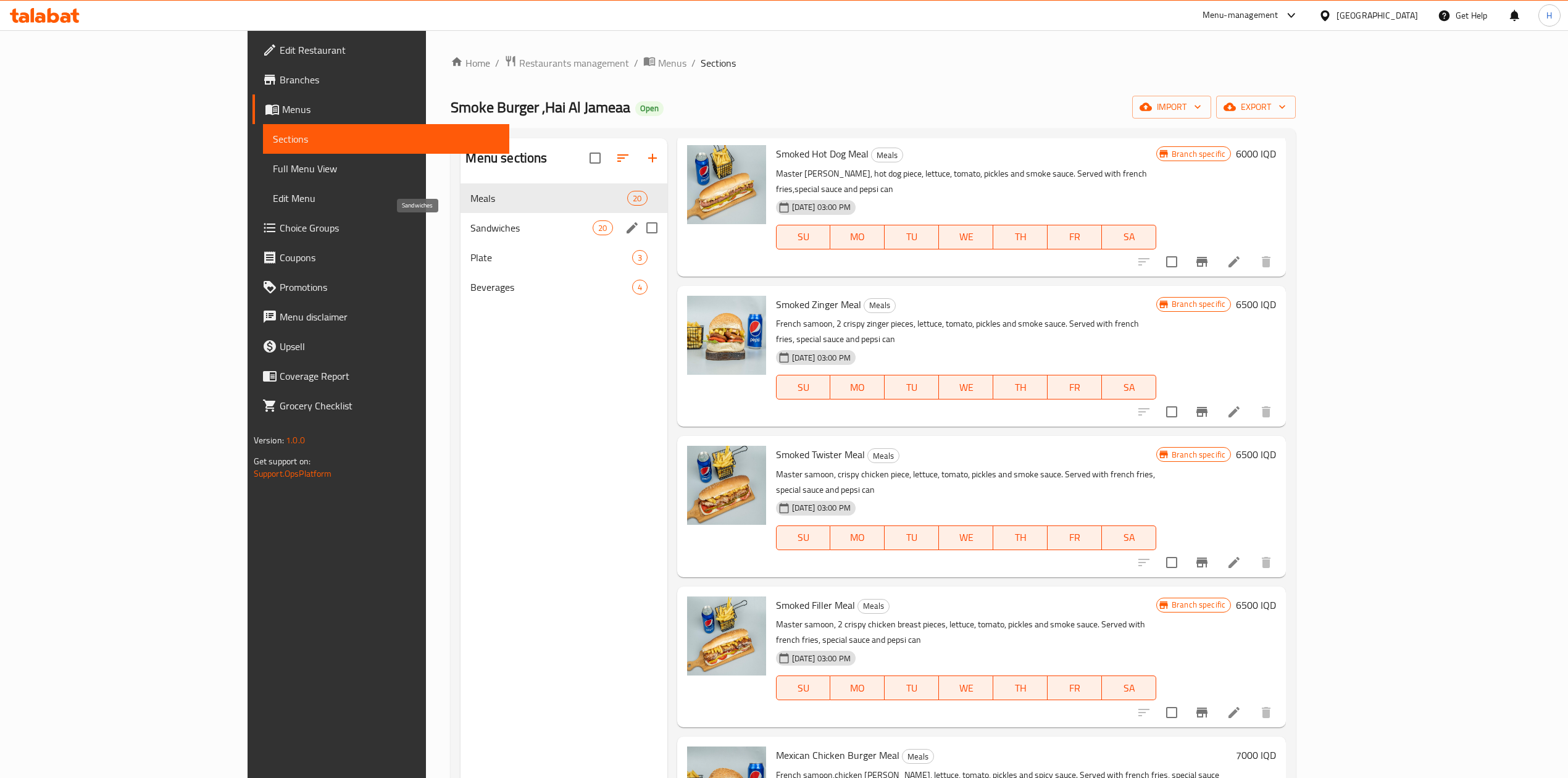
click at [471, 222] on span "Sandwiches" at bounding box center [531, 228] width 122 height 15
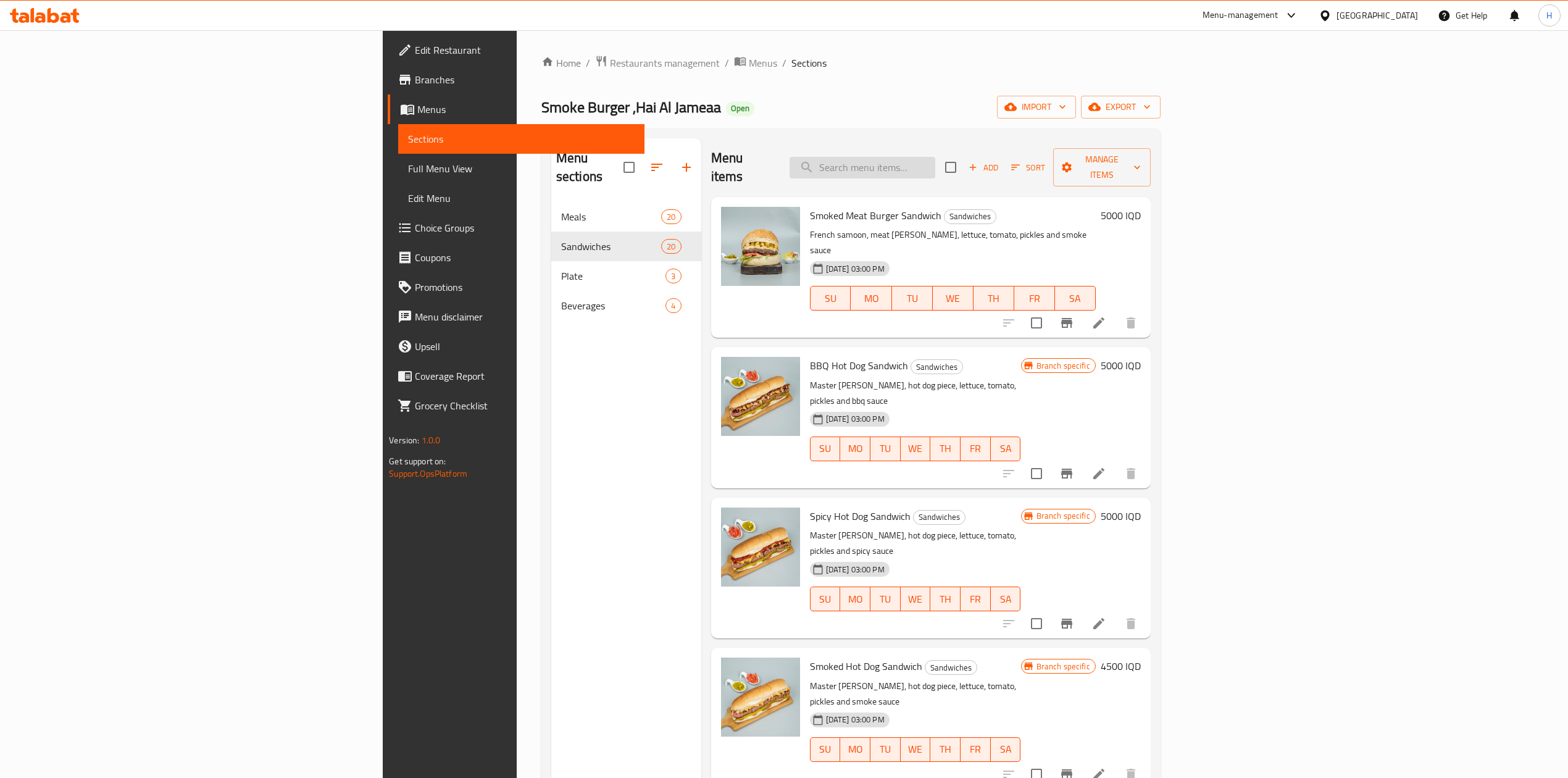
click at [935, 157] on input "search" at bounding box center [862, 167] width 146 height 22
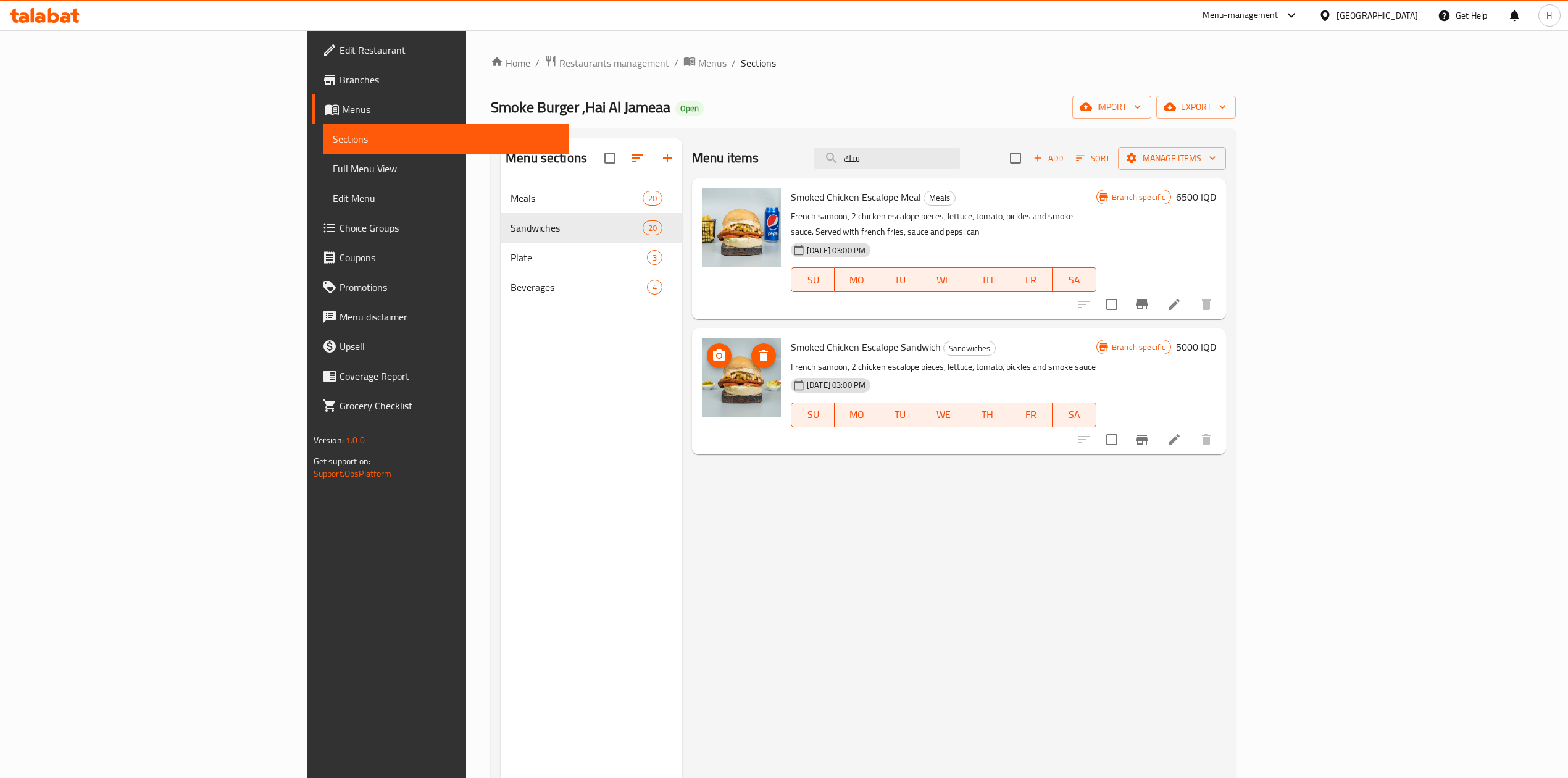
type input "سك"
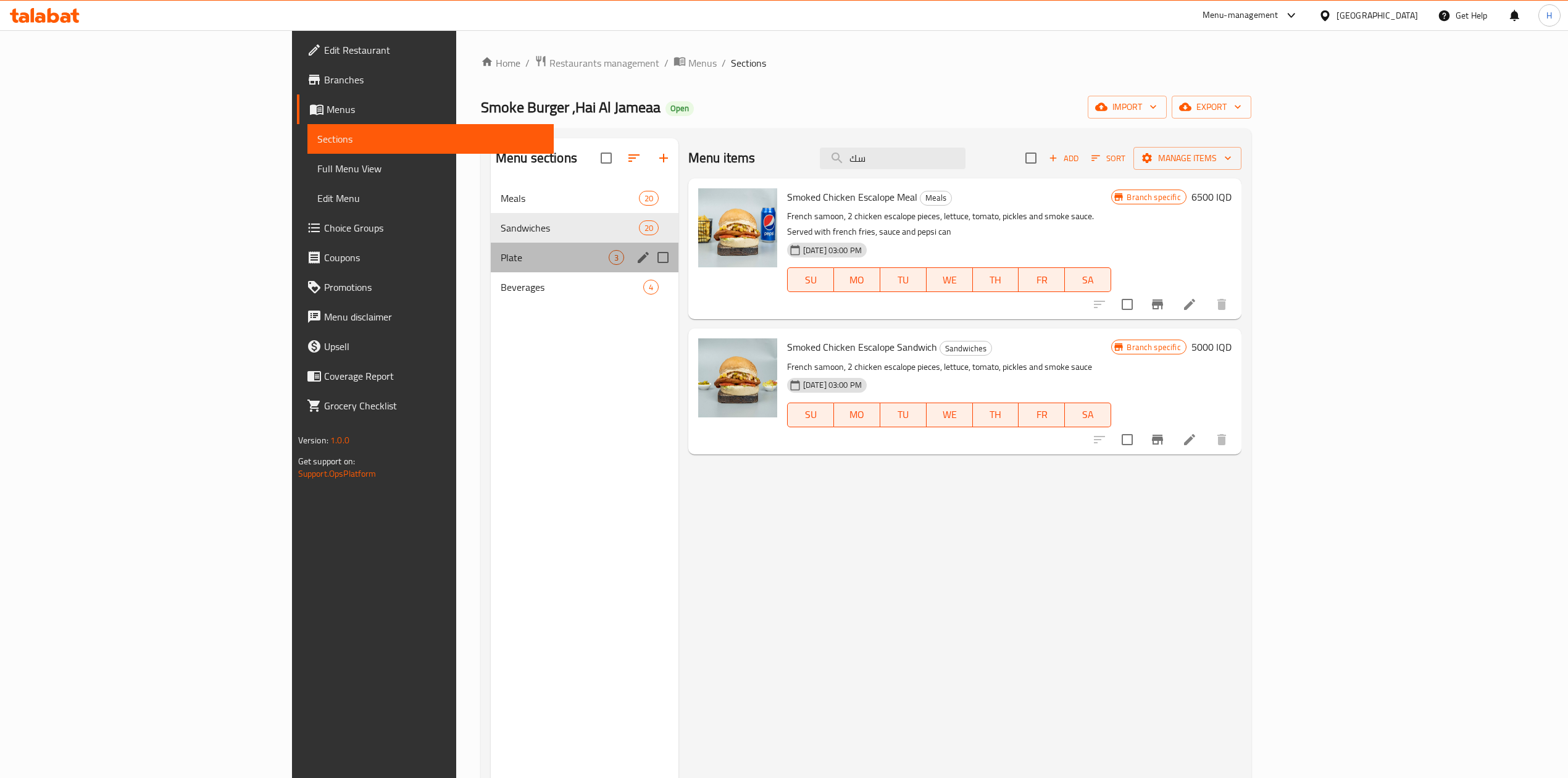
click at [500, 255] on span "Plate" at bounding box center [554, 257] width 108 height 15
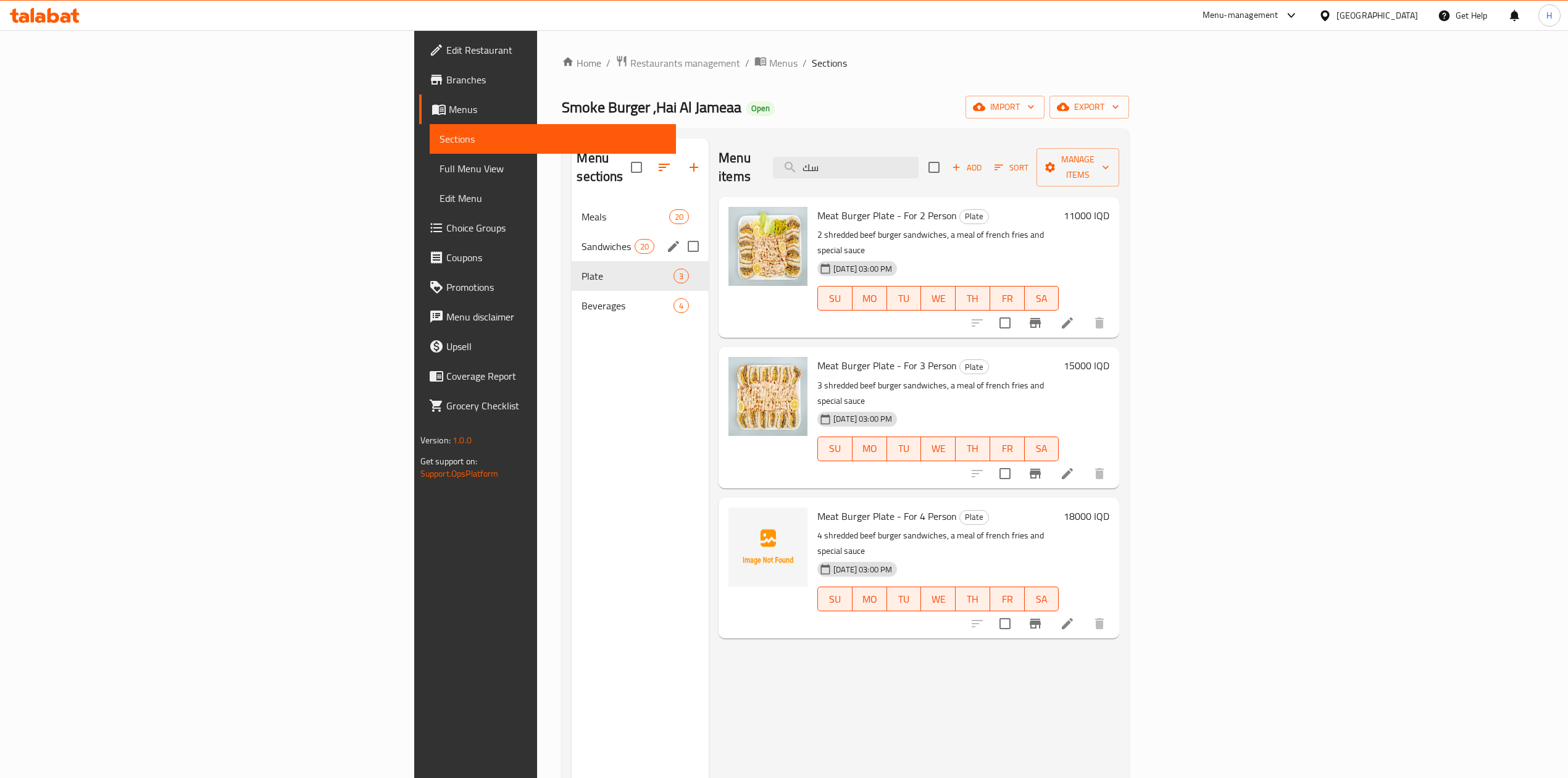
click at [572, 232] on div "Sandwiches 20" at bounding box center [640, 247] width 137 height 30
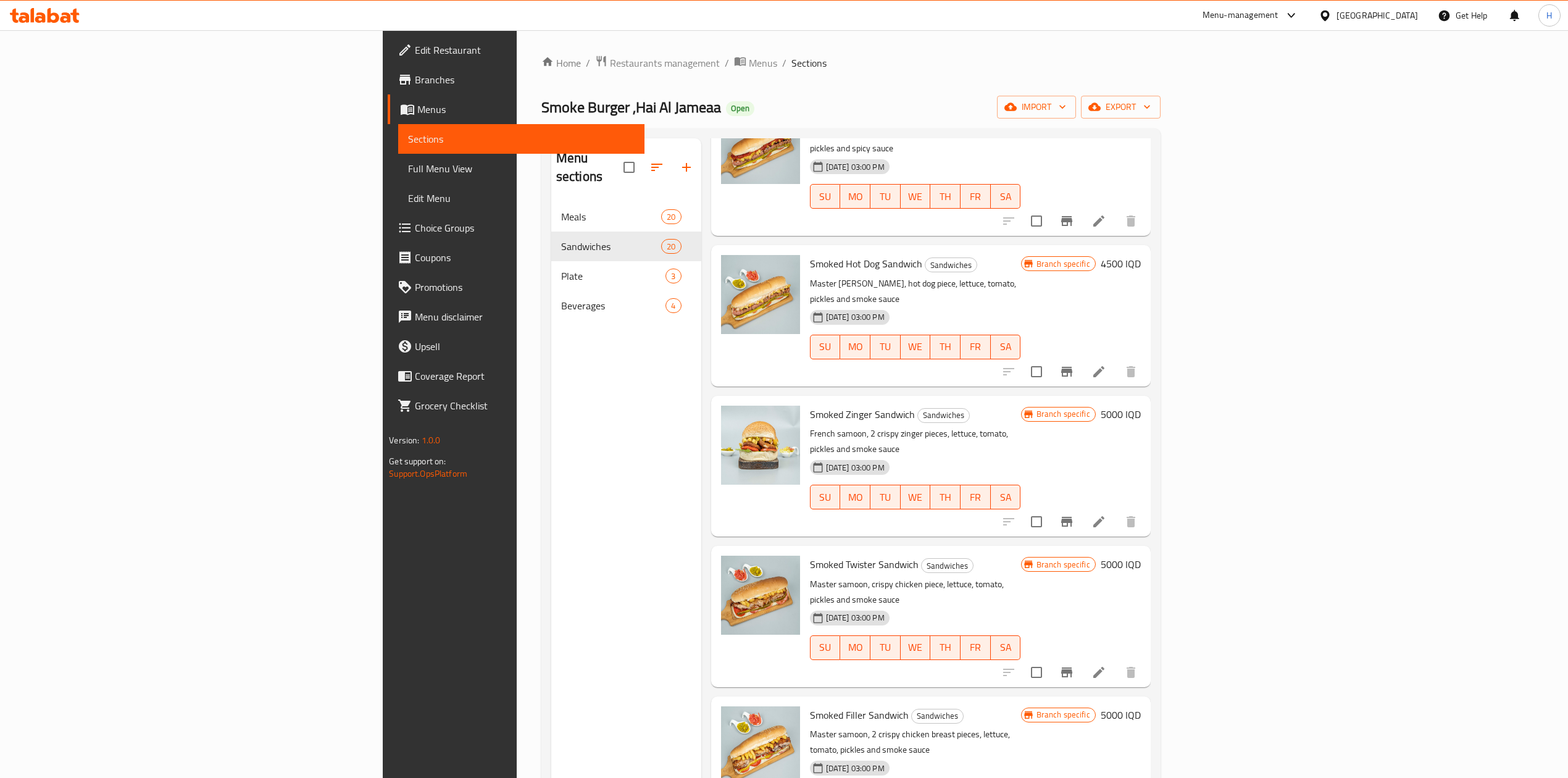
scroll to position [411, 0]
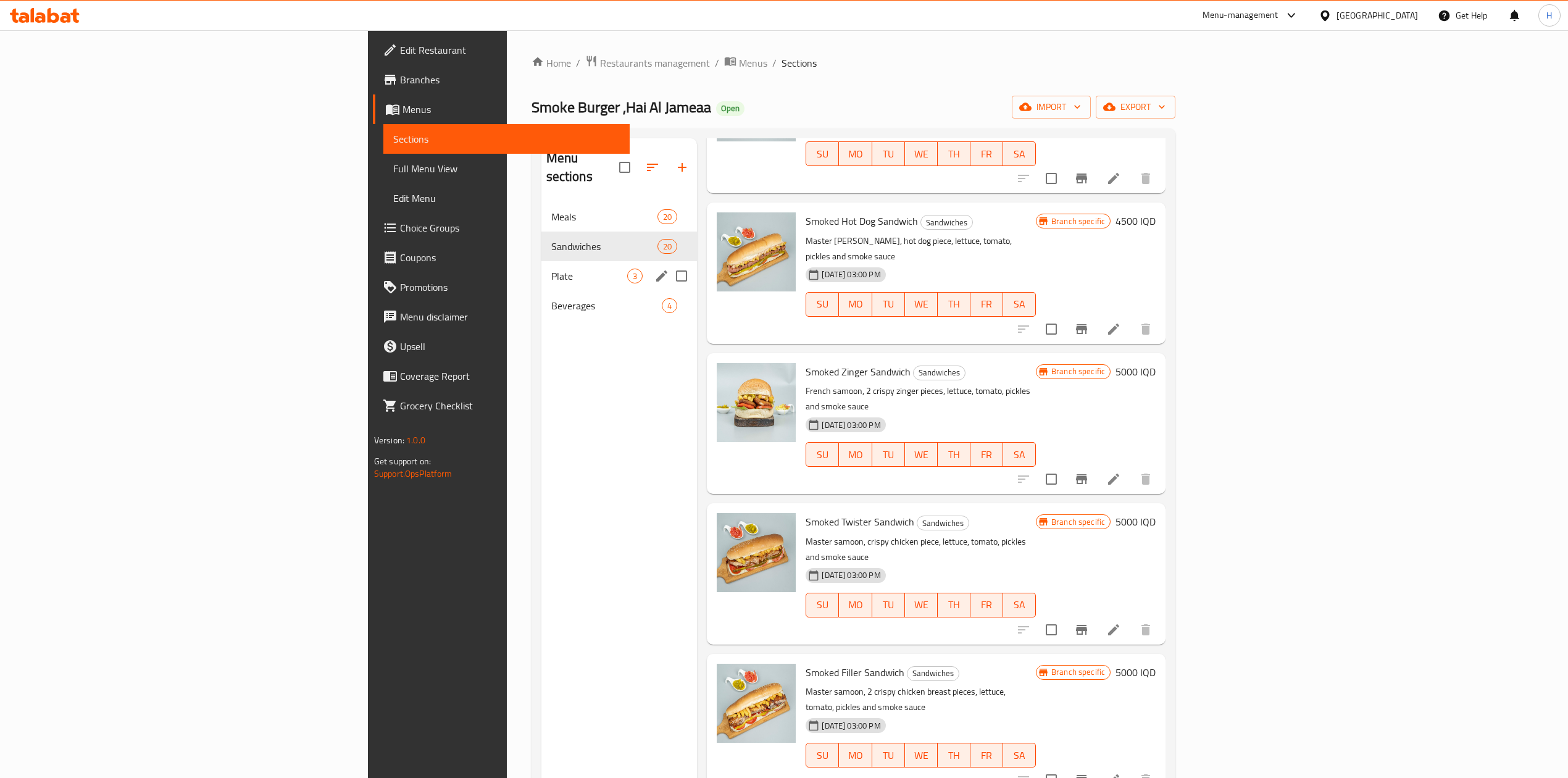
click at [541, 268] on div "Plate 3" at bounding box center [619, 276] width 156 height 30
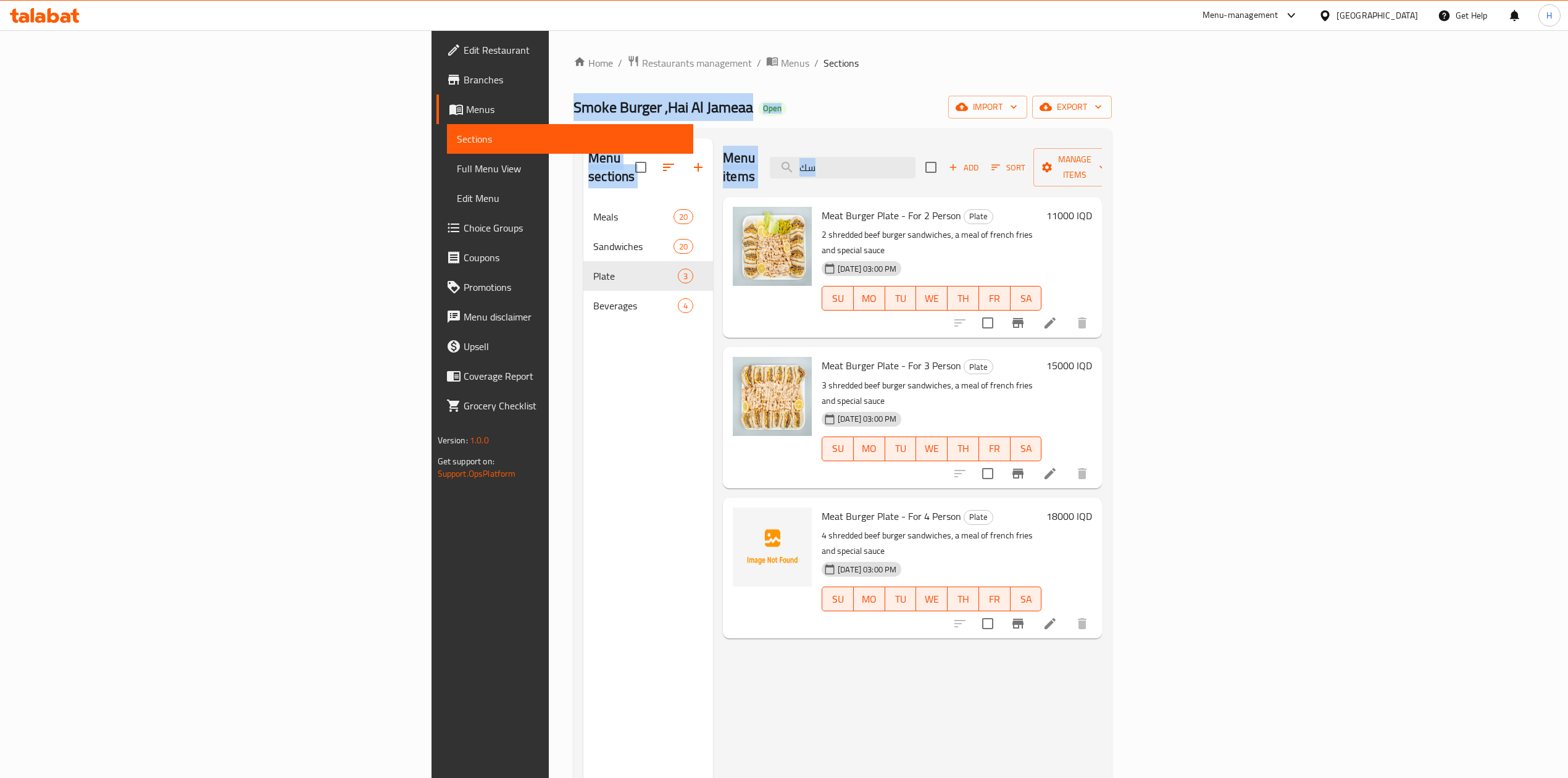
drag, startPoint x: 620, startPoint y: 261, endPoint x: 679, endPoint y: -71, distance: 337.2
click at [679, 0] on html "​ Menu-management Iraq Get Help H Edit Restaurant Branches Menus Sections Full …" at bounding box center [784, 389] width 1568 height 778
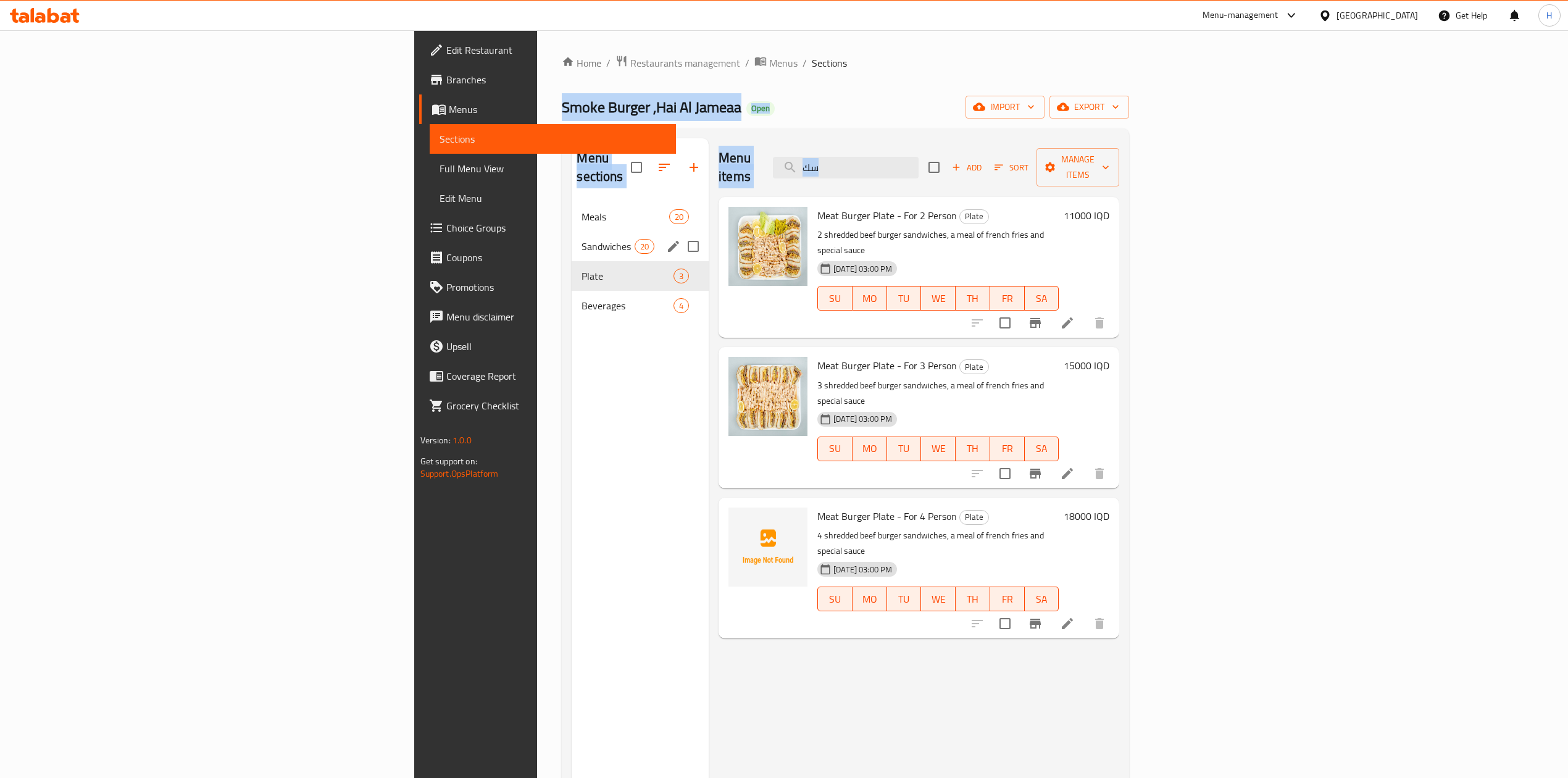
click at [582, 239] on span "Sandwiches" at bounding box center [608, 246] width 52 height 15
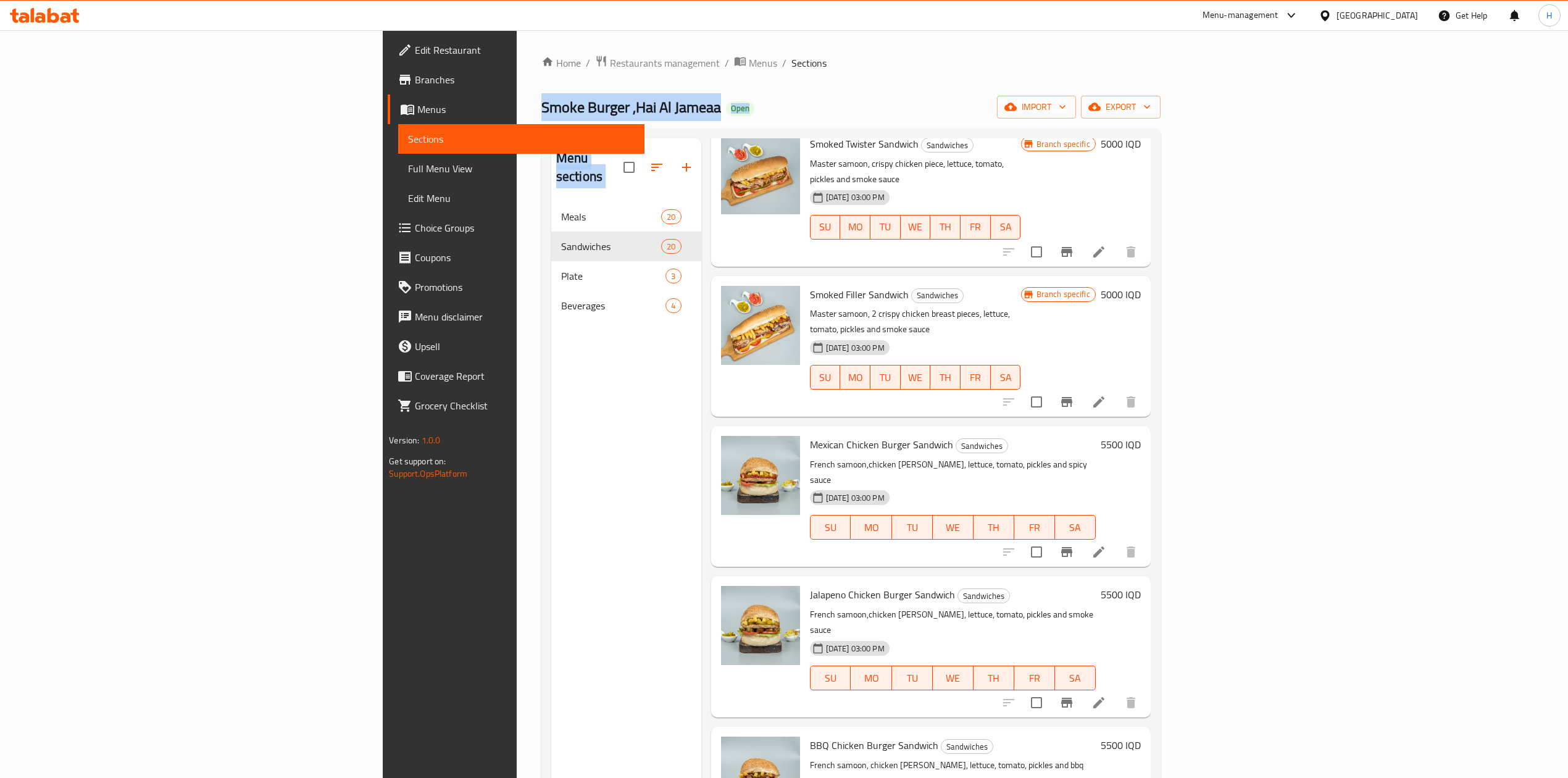
scroll to position [741, 0]
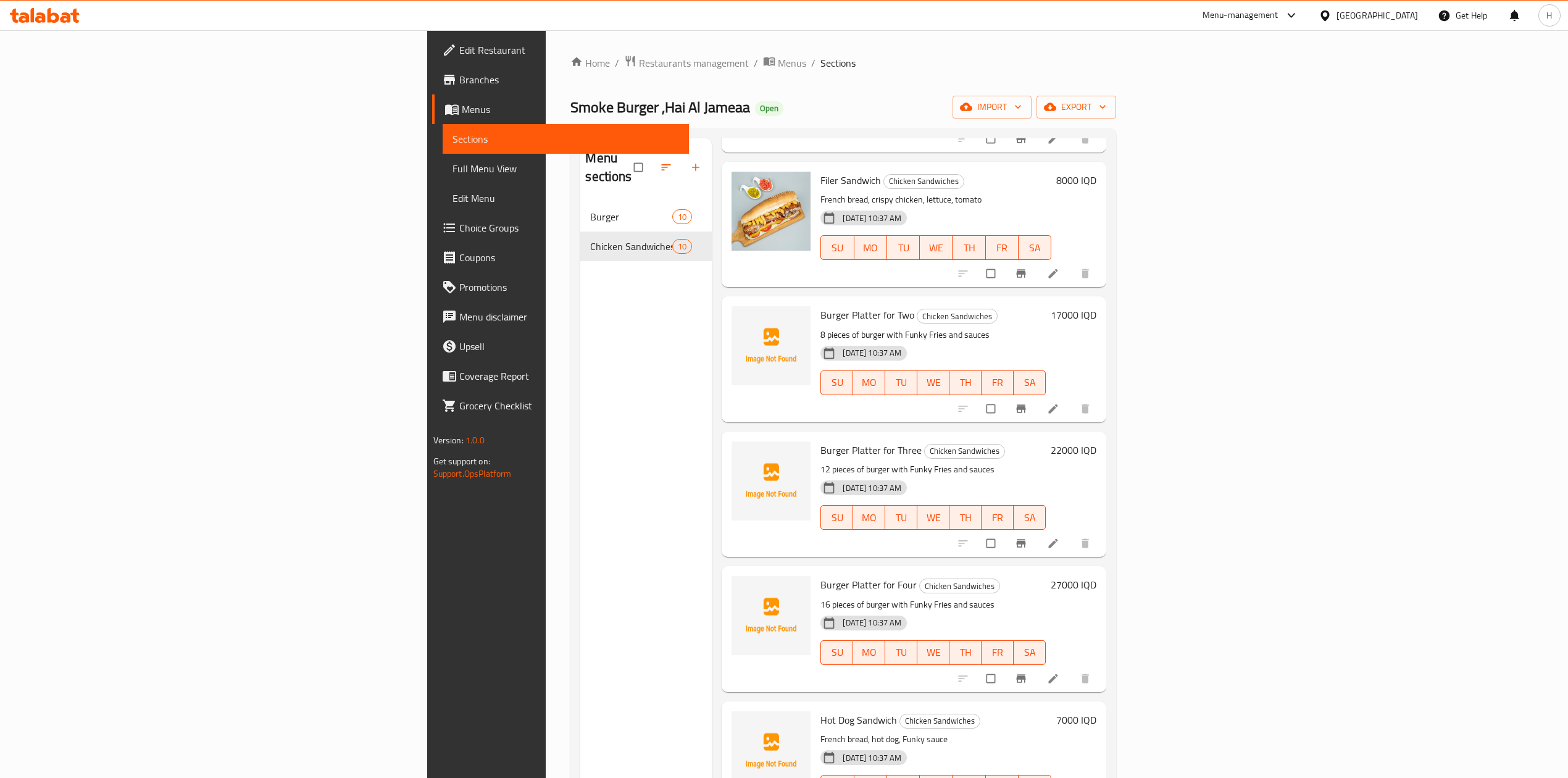
scroll to position [329, 0]
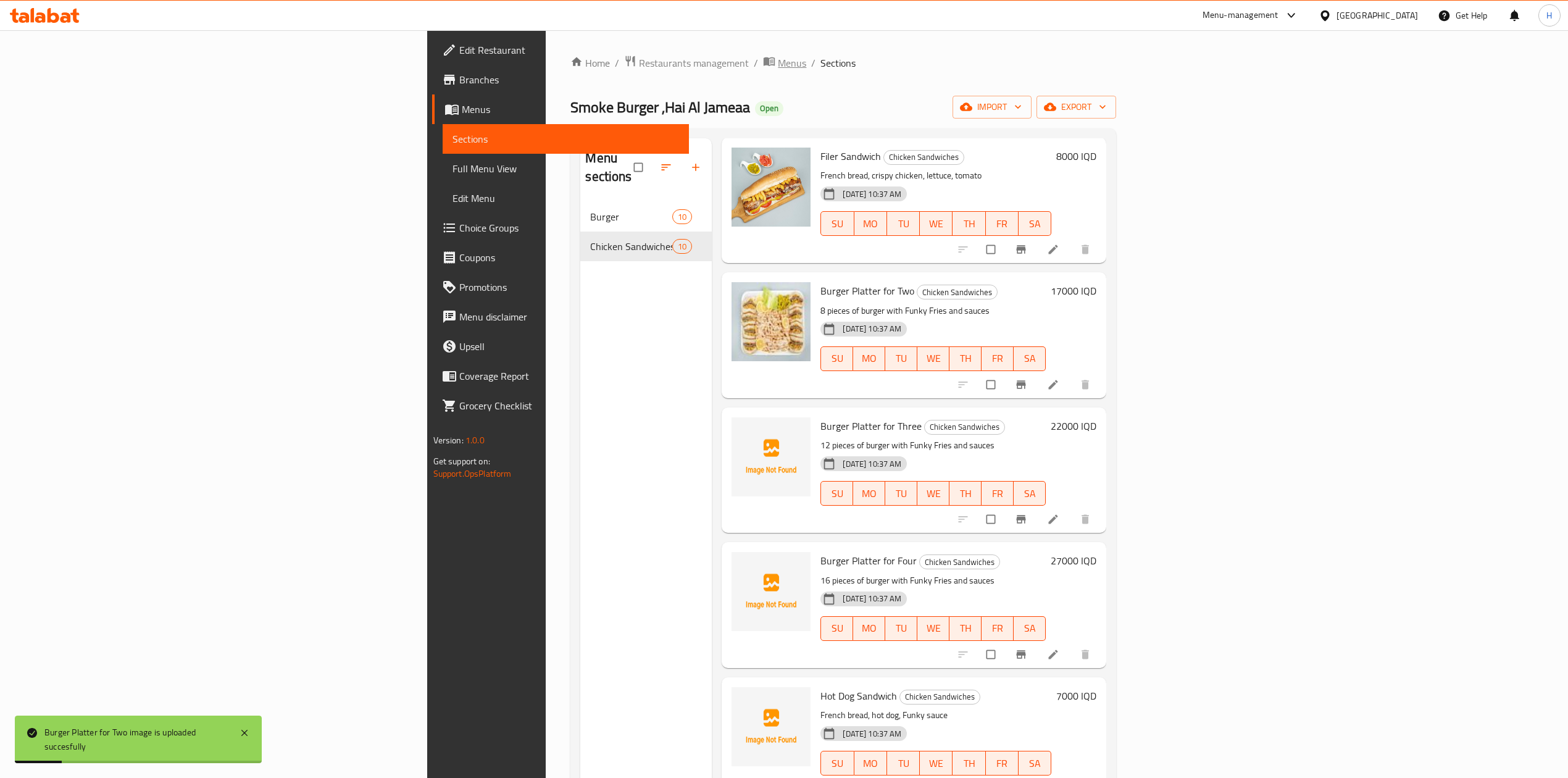
click at [778, 61] on span "Menus" at bounding box center [792, 63] width 28 height 15
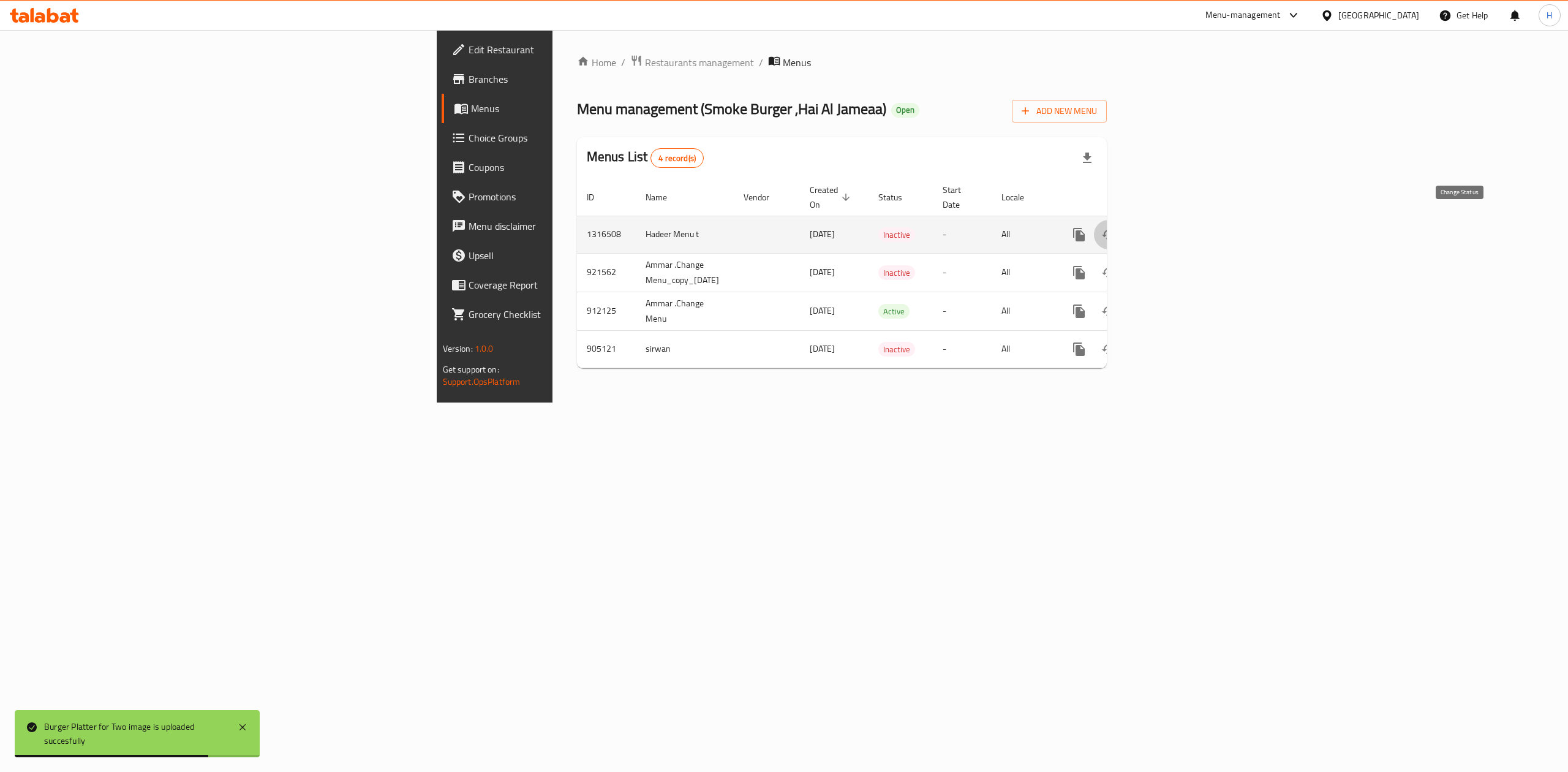
click at [1116, 227] on icon "enhanced table" at bounding box center [1109, 234] width 15 height 15
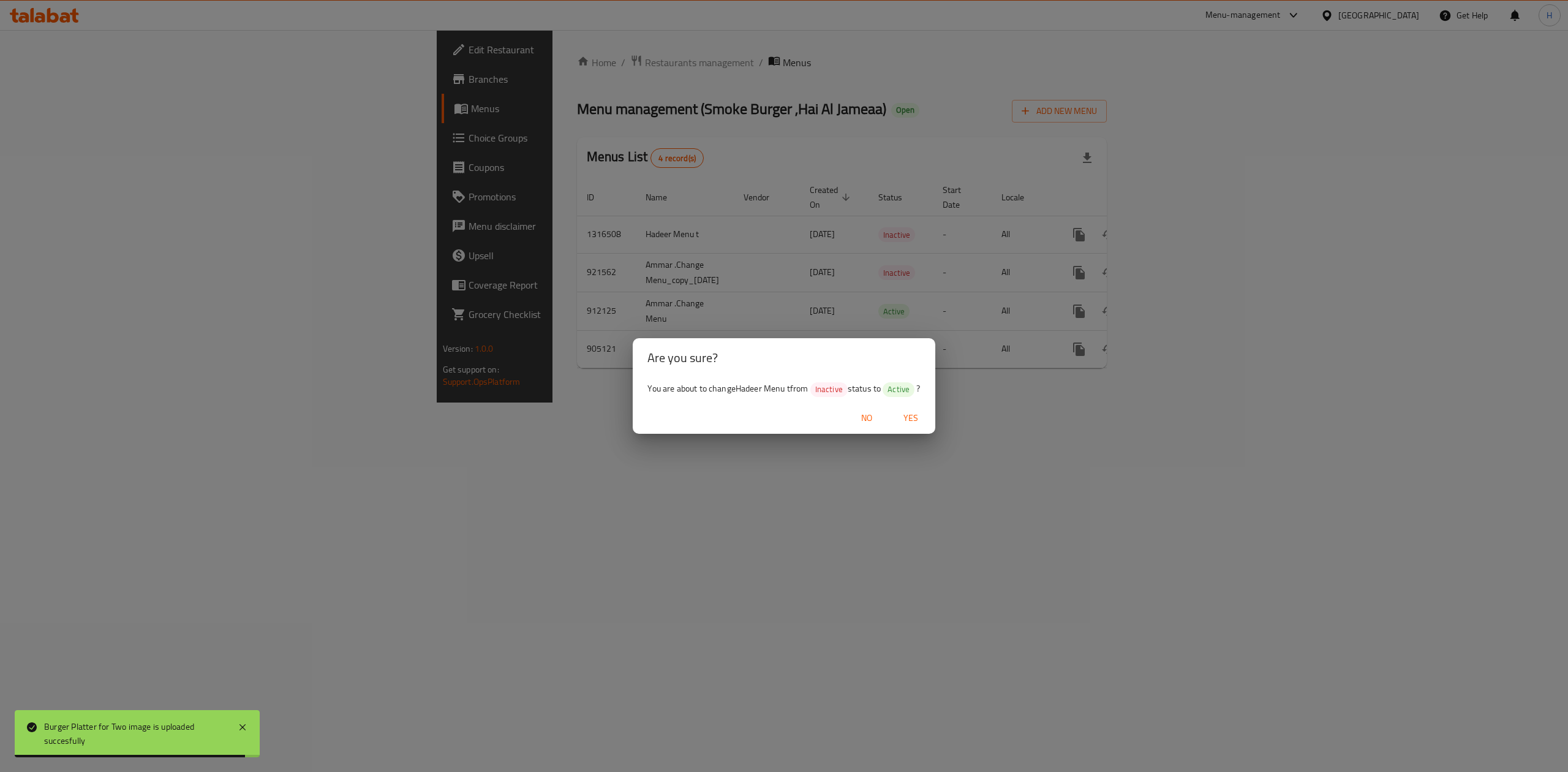
click at [925, 413] on span "Yes" at bounding box center [911, 418] width 29 height 15
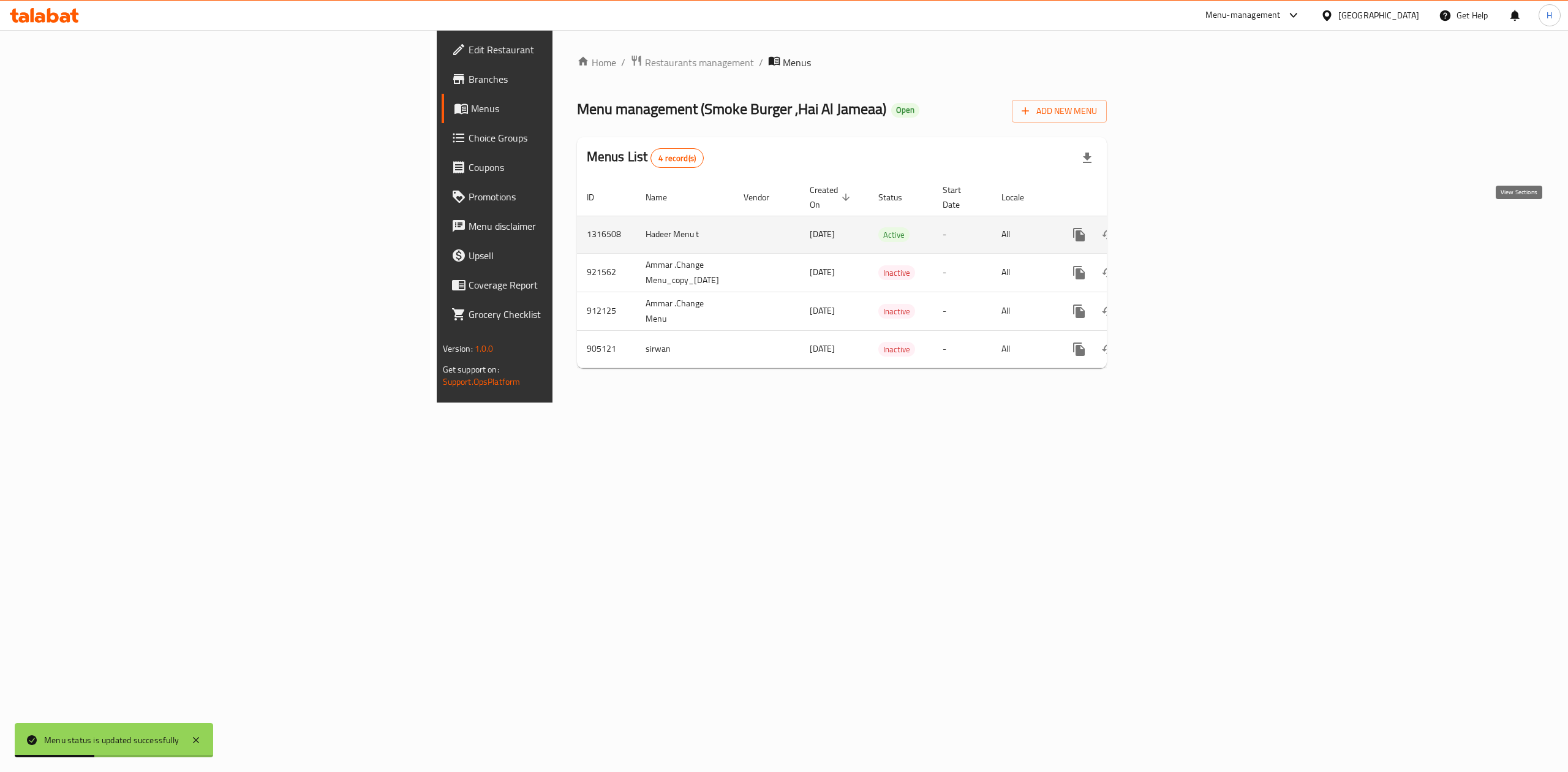
click at [1175, 227] on icon "enhanced table" at bounding box center [1168, 234] width 15 height 15
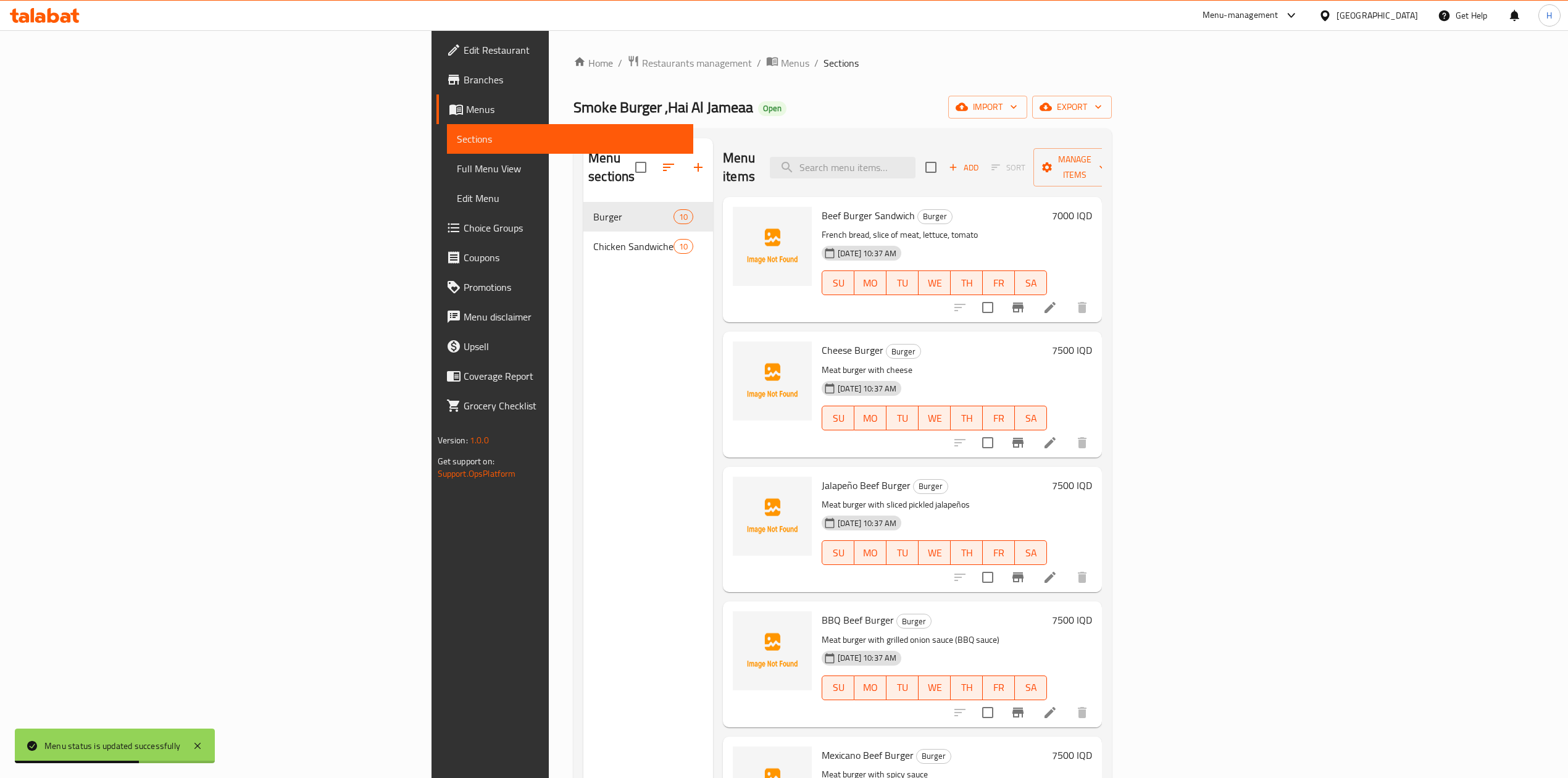
click at [584, 243] on nav "Burger 10 Chicken Sandwiches 10" at bounding box center [648, 232] width 129 height 69
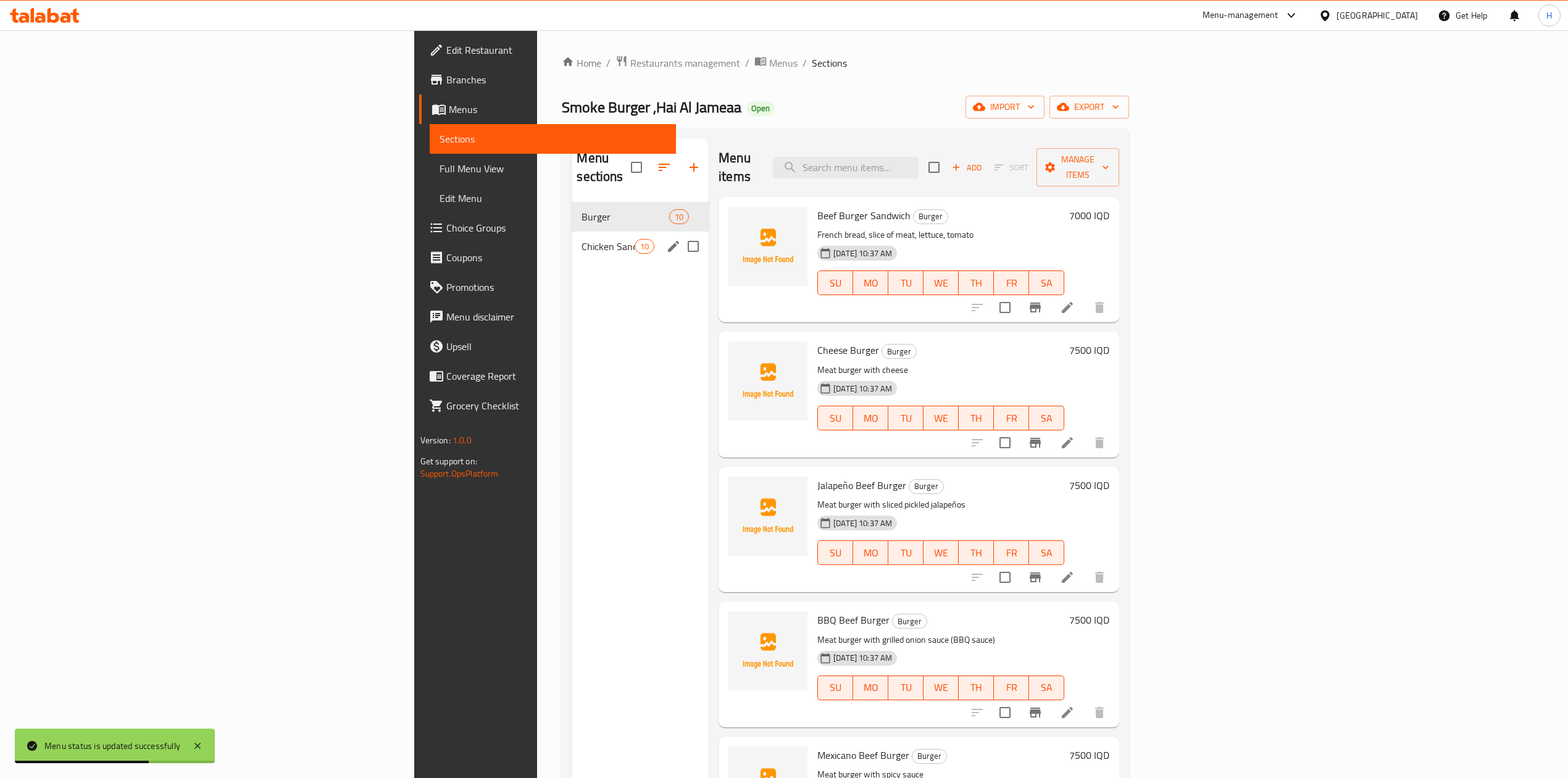
click at [582, 239] on span "Chicken Sandwiches" at bounding box center [608, 246] width 52 height 15
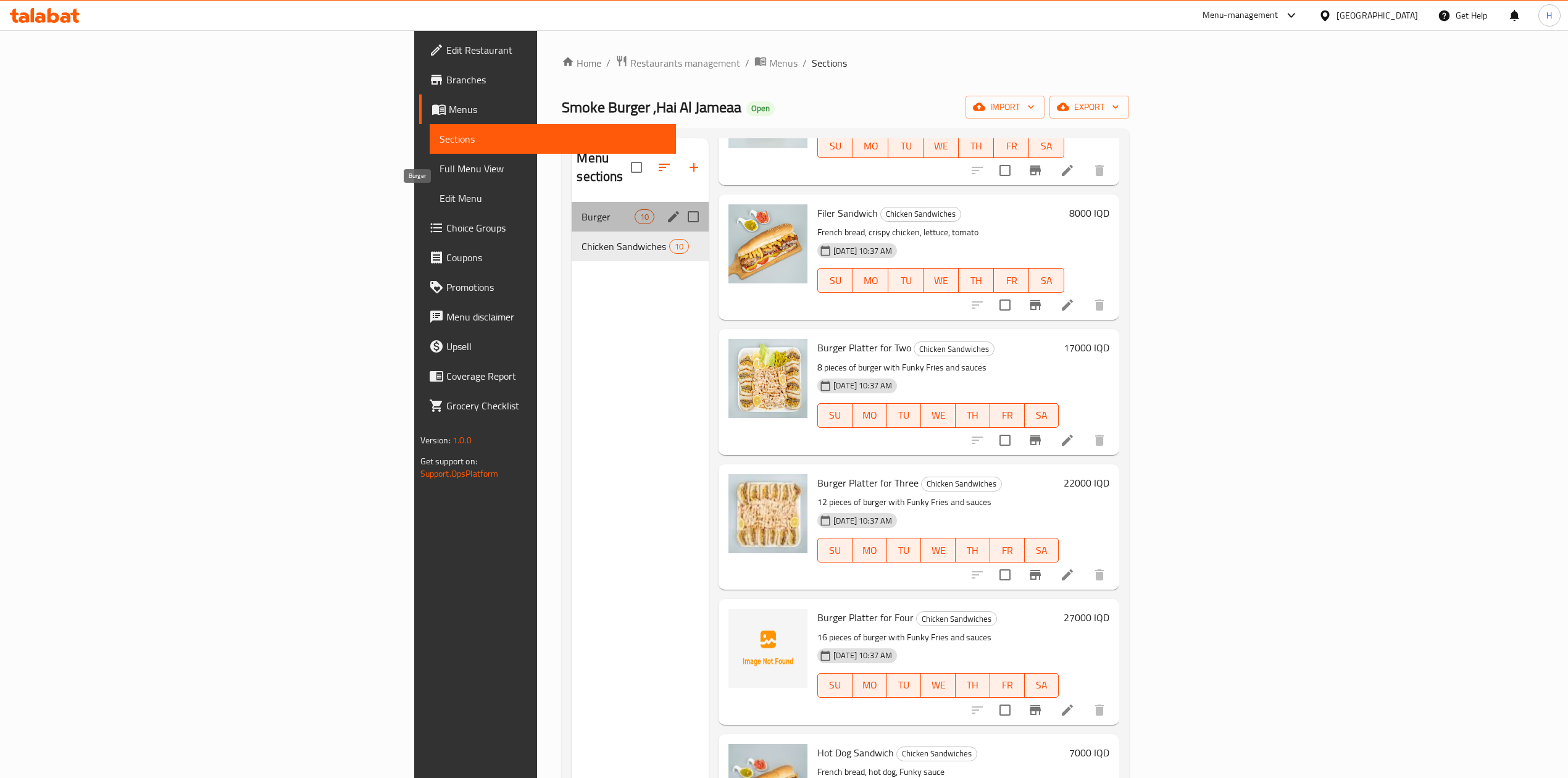
click at [582, 209] on span "Burger" at bounding box center [608, 216] width 52 height 15
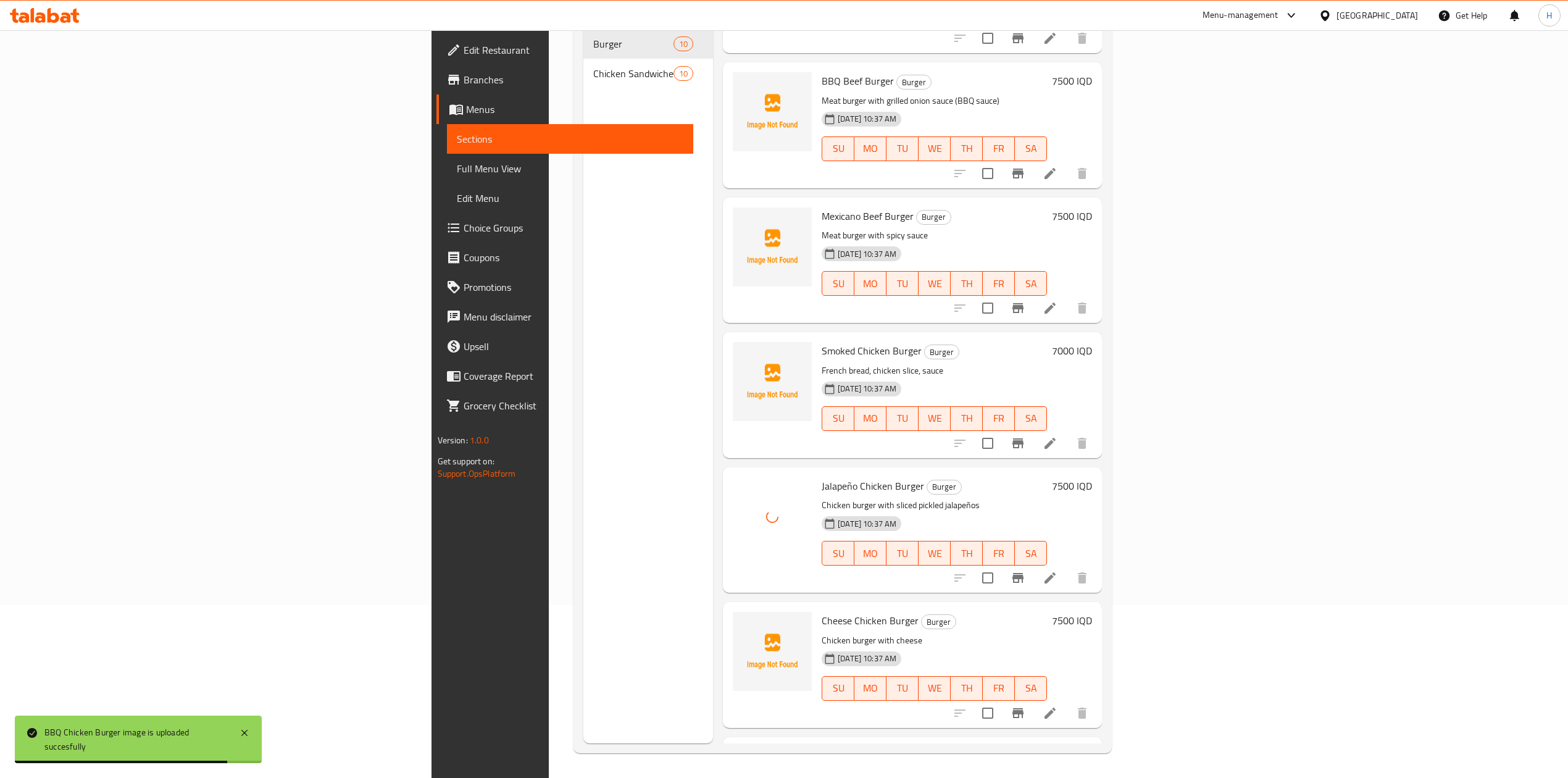
scroll to position [272, 0]
